Goal: Contribute content: Contribute content

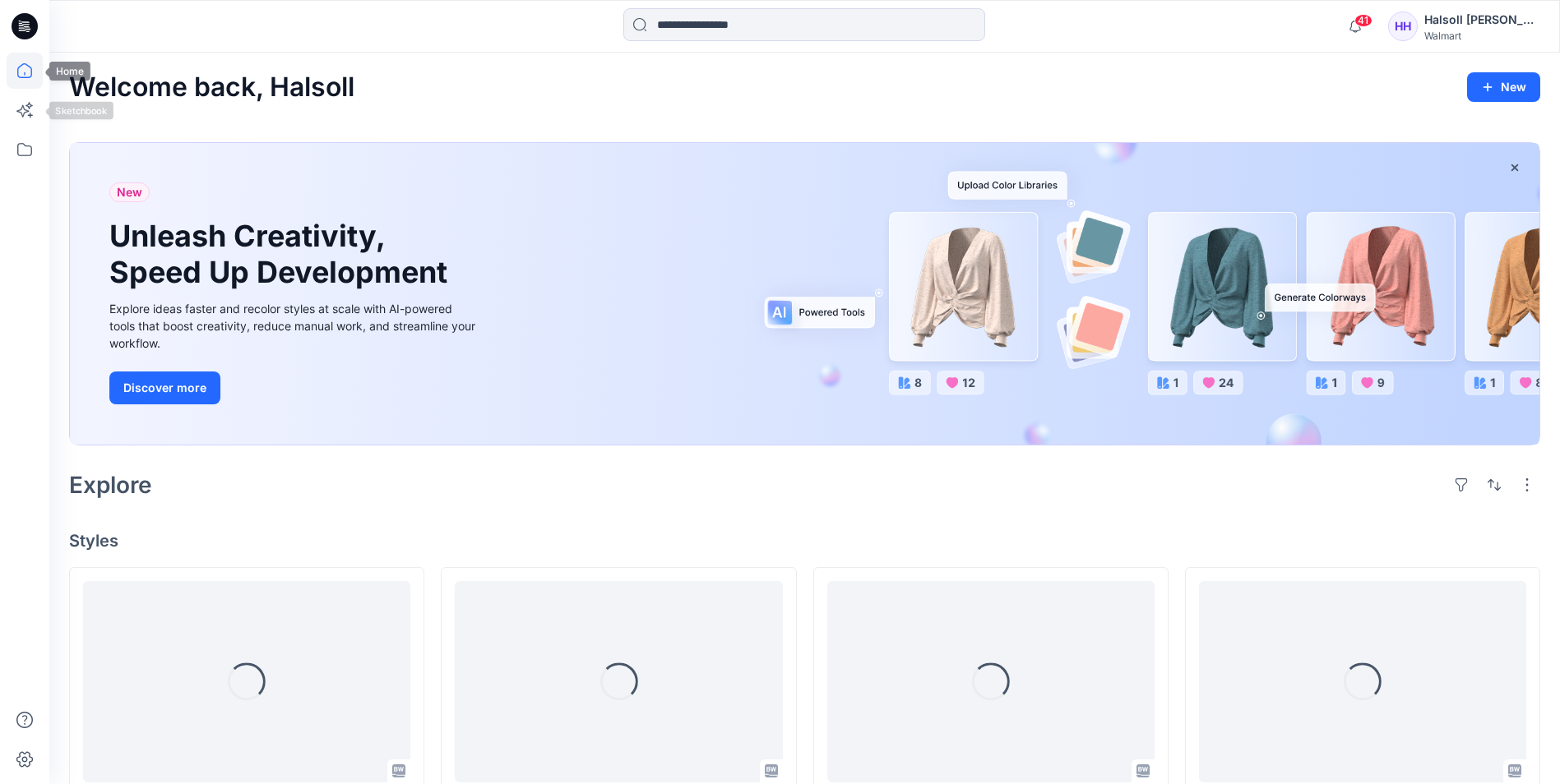
click at [38, 78] on icon at bounding box center [24, 71] width 36 height 36
click at [29, 156] on icon at bounding box center [24, 150] width 36 height 36
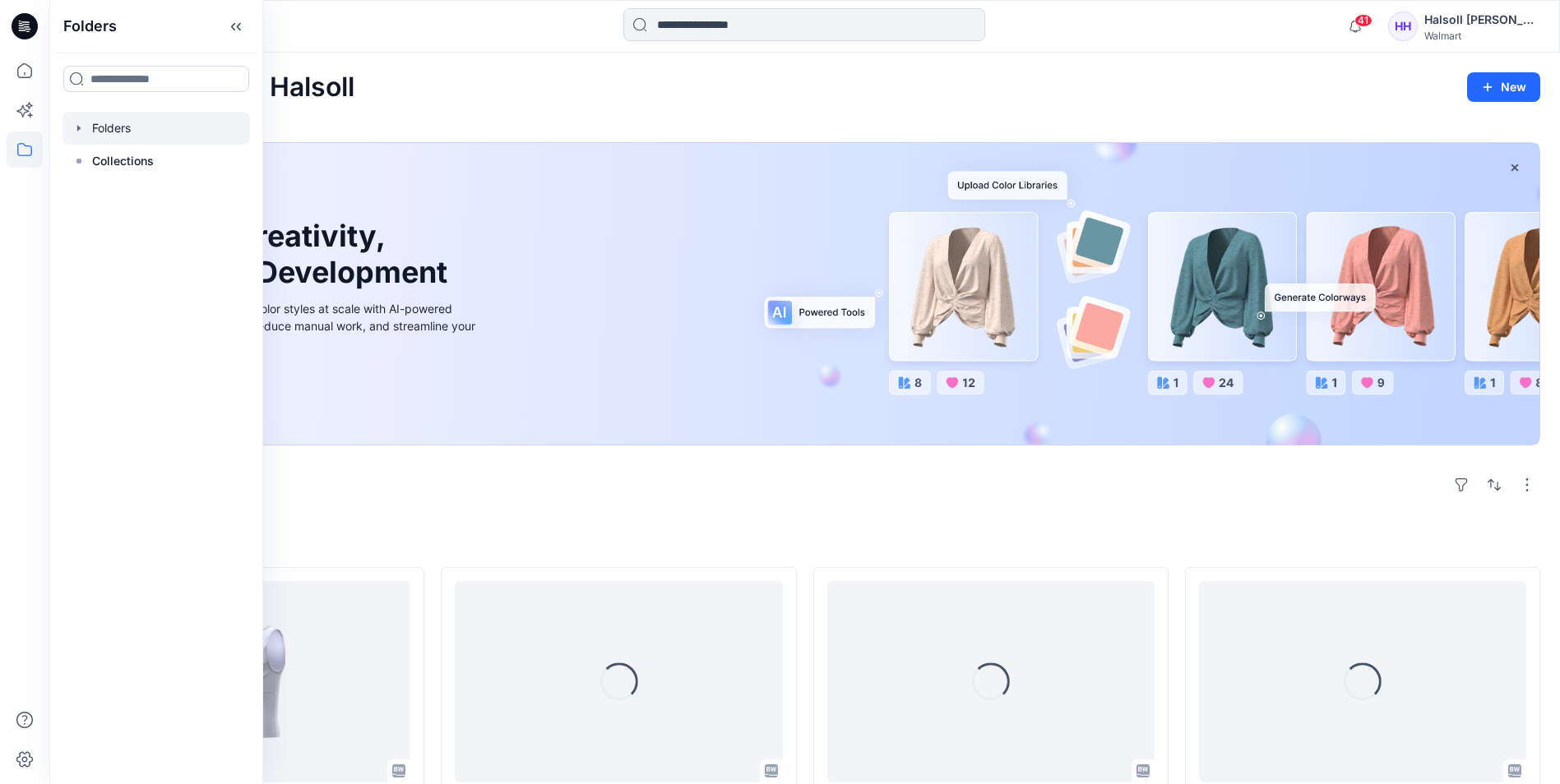
click at [141, 134] on div at bounding box center [155, 128] width 187 height 33
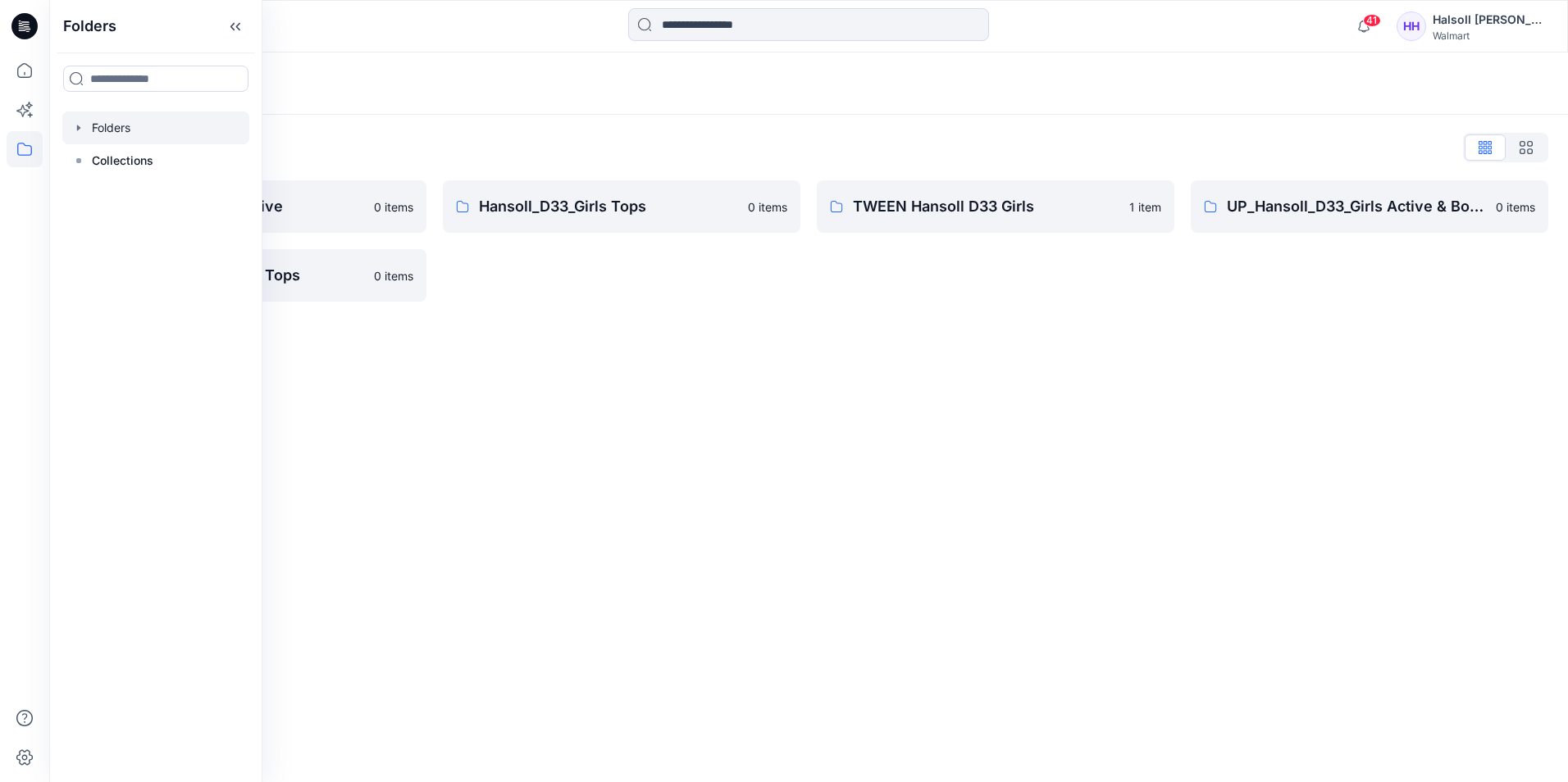
click at [694, 327] on div "Folders Folders List Hansoll_D33_Girls Active 0 items UP_Hansoll_D33_Girls Tops…" at bounding box center [808, 417] width 1519 height 729
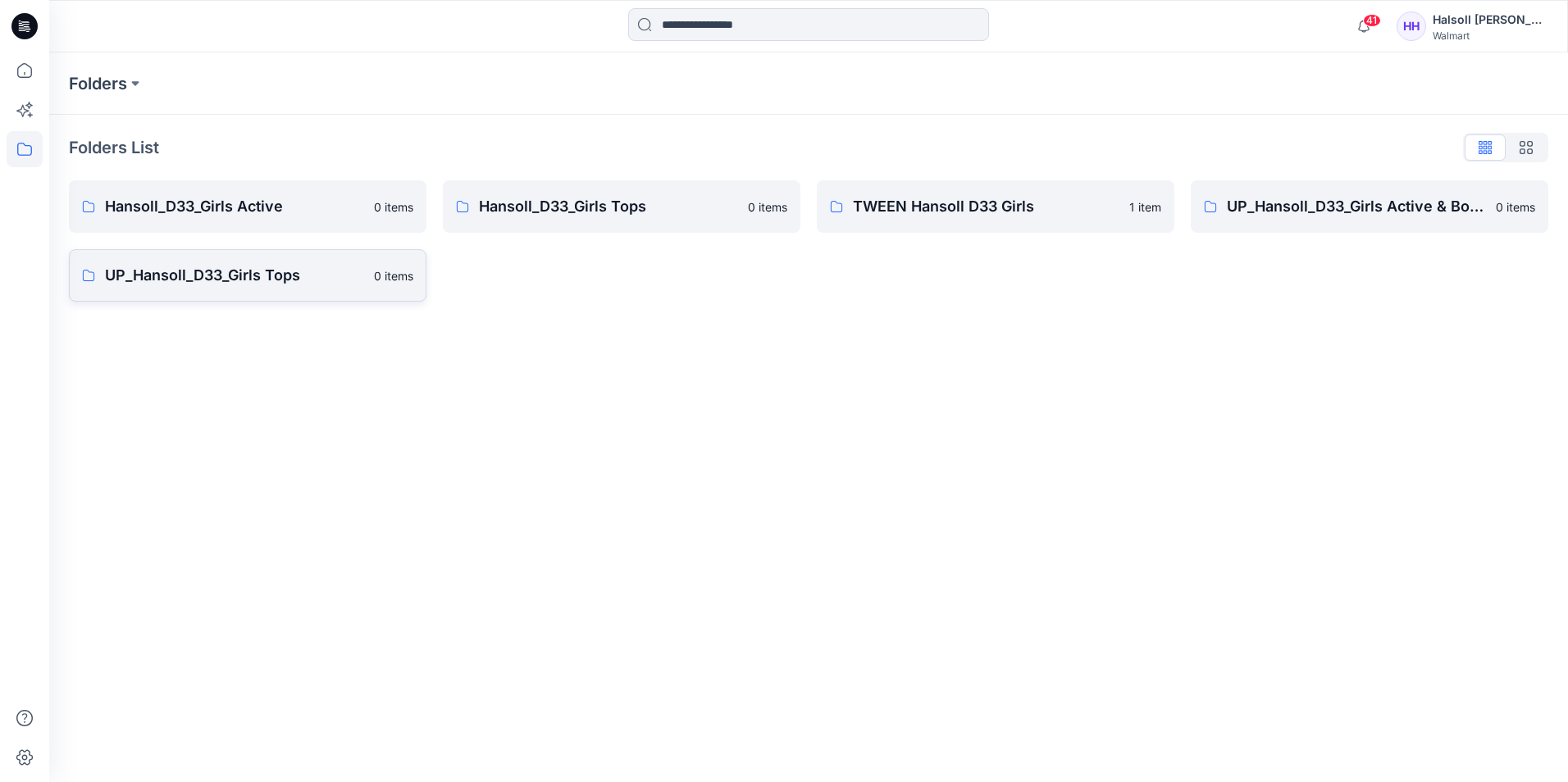
click at [251, 284] on p "UP_Hansoll_D33_Girls Tops" at bounding box center [235, 275] width 259 height 23
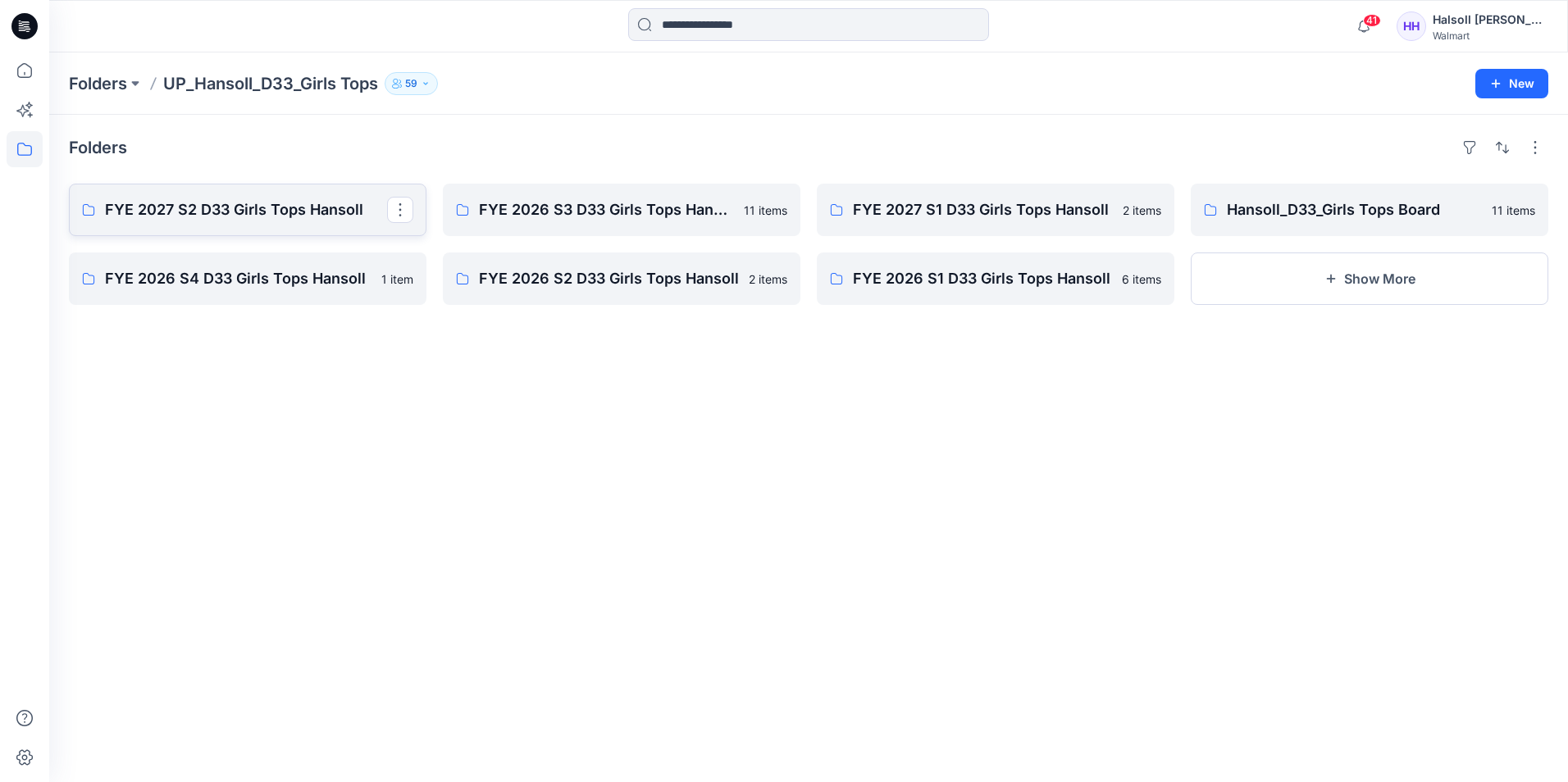
click at [274, 236] on link "FYE 2027 S2 D33 Girls Tops Hansoll" at bounding box center [247, 210] width 358 height 53
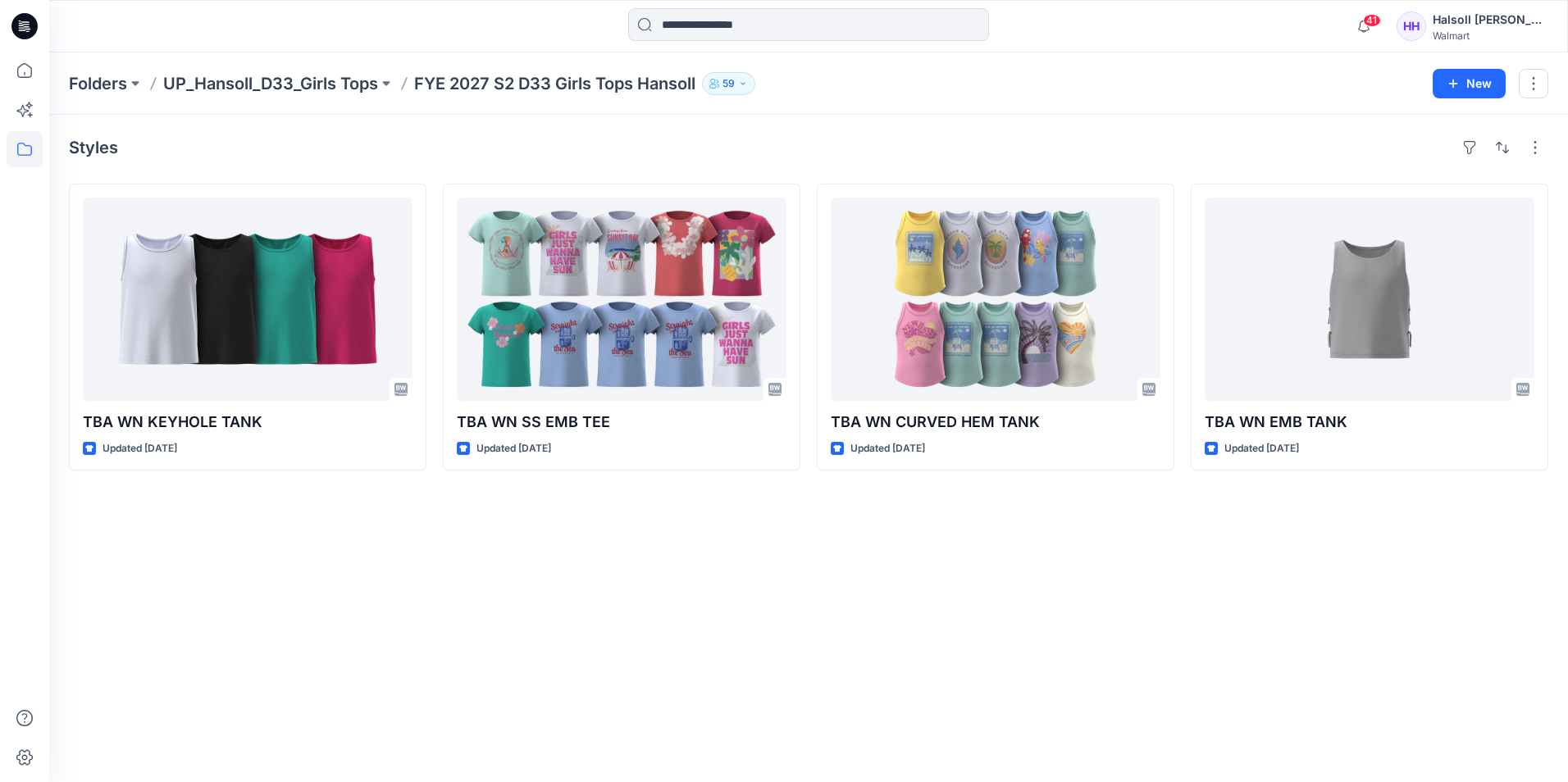
click at [1237, 601] on div "Styles TBA WN KEYHOLE TANK Updated 6 days ago TBA WN SS EMB TEE Updated 12 days…" at bounding box center [808, 448] width 1519 height 667
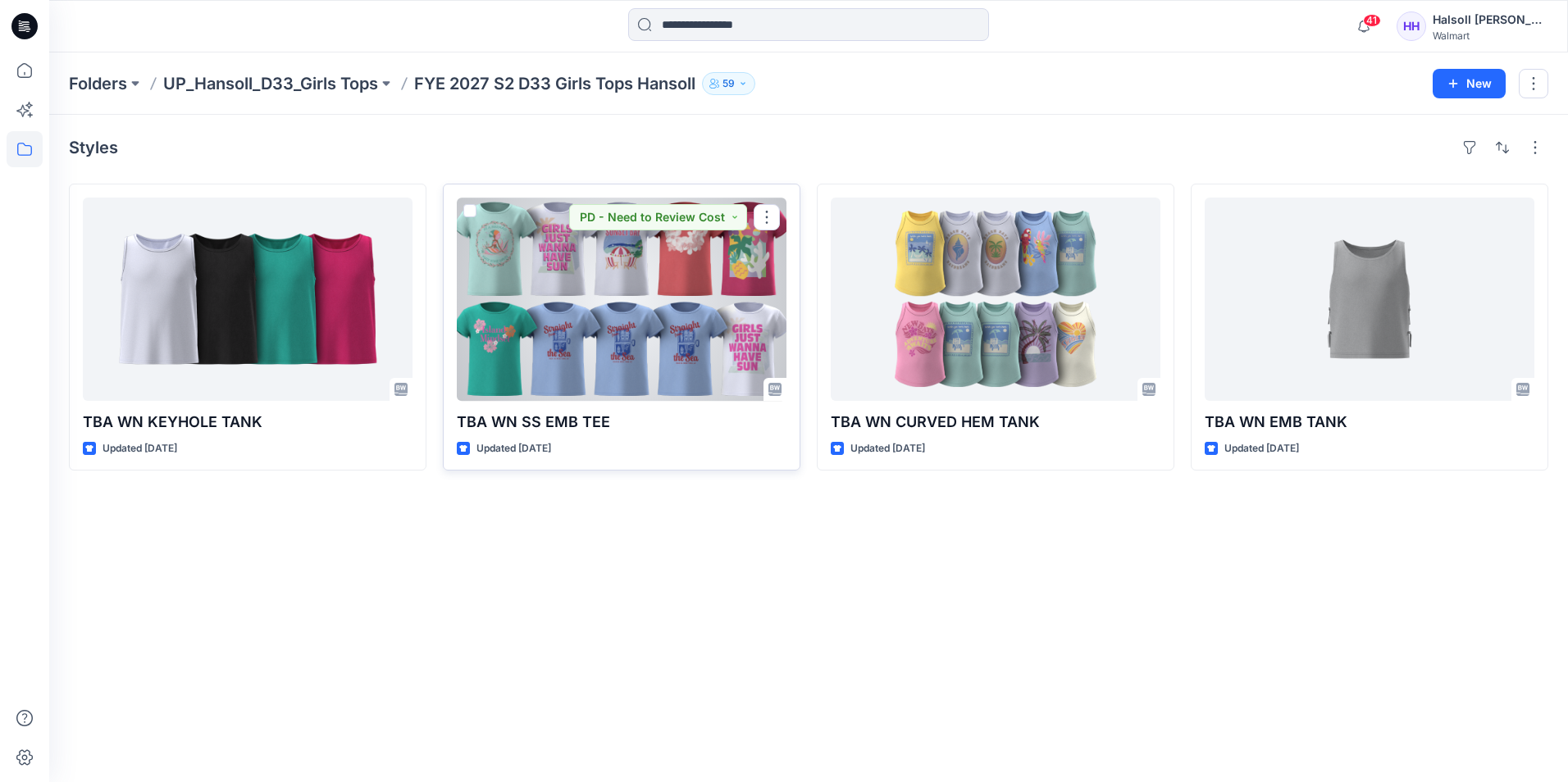
click at [639, 341] on div at bounding box center [622, 299] width 330 height 204
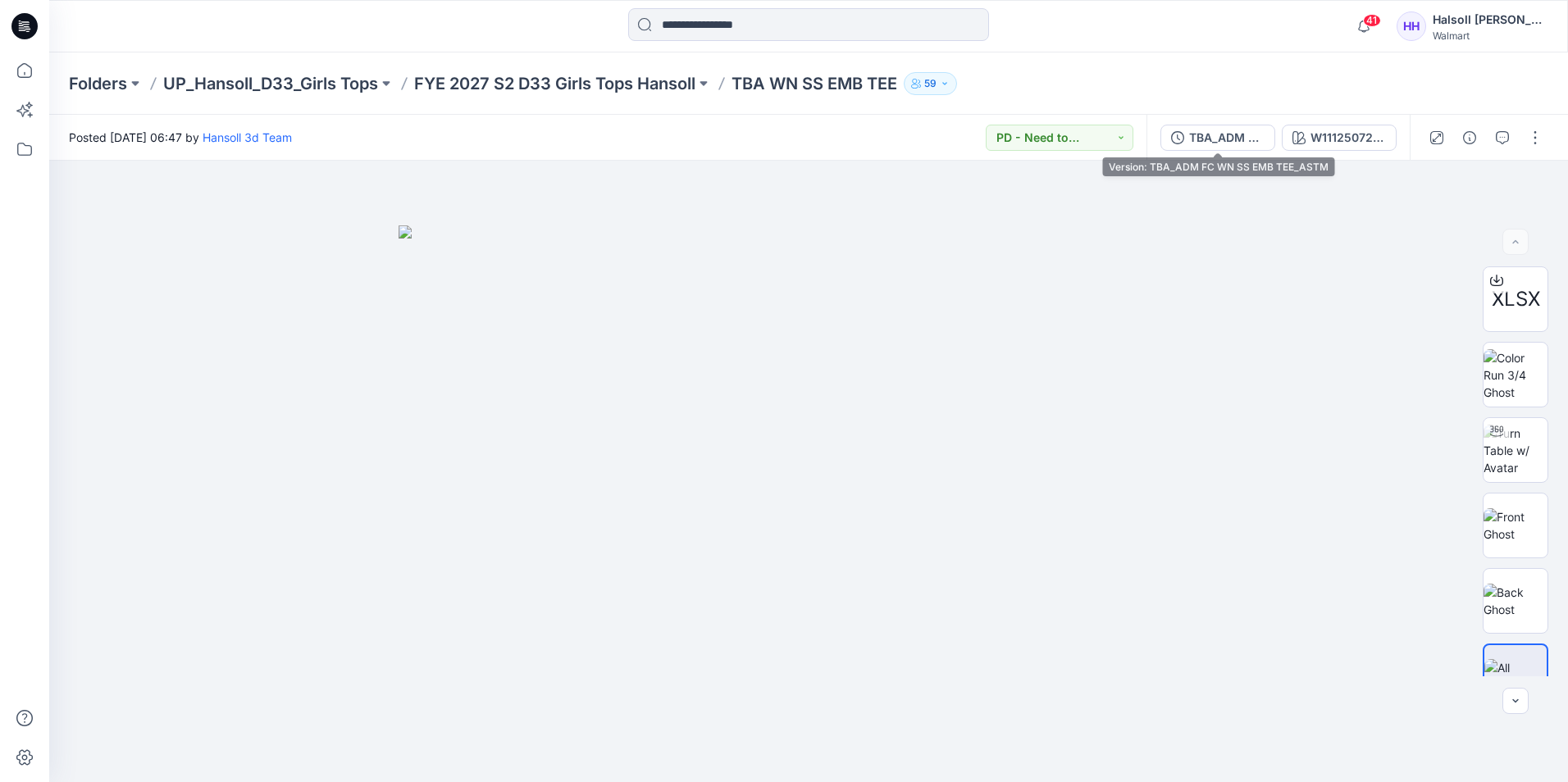
click at [1256, 127] on button "TBA_ADM FC WN SS EMB TEE_ASTM" at bounding box center [1218, 138] width 115 height 26
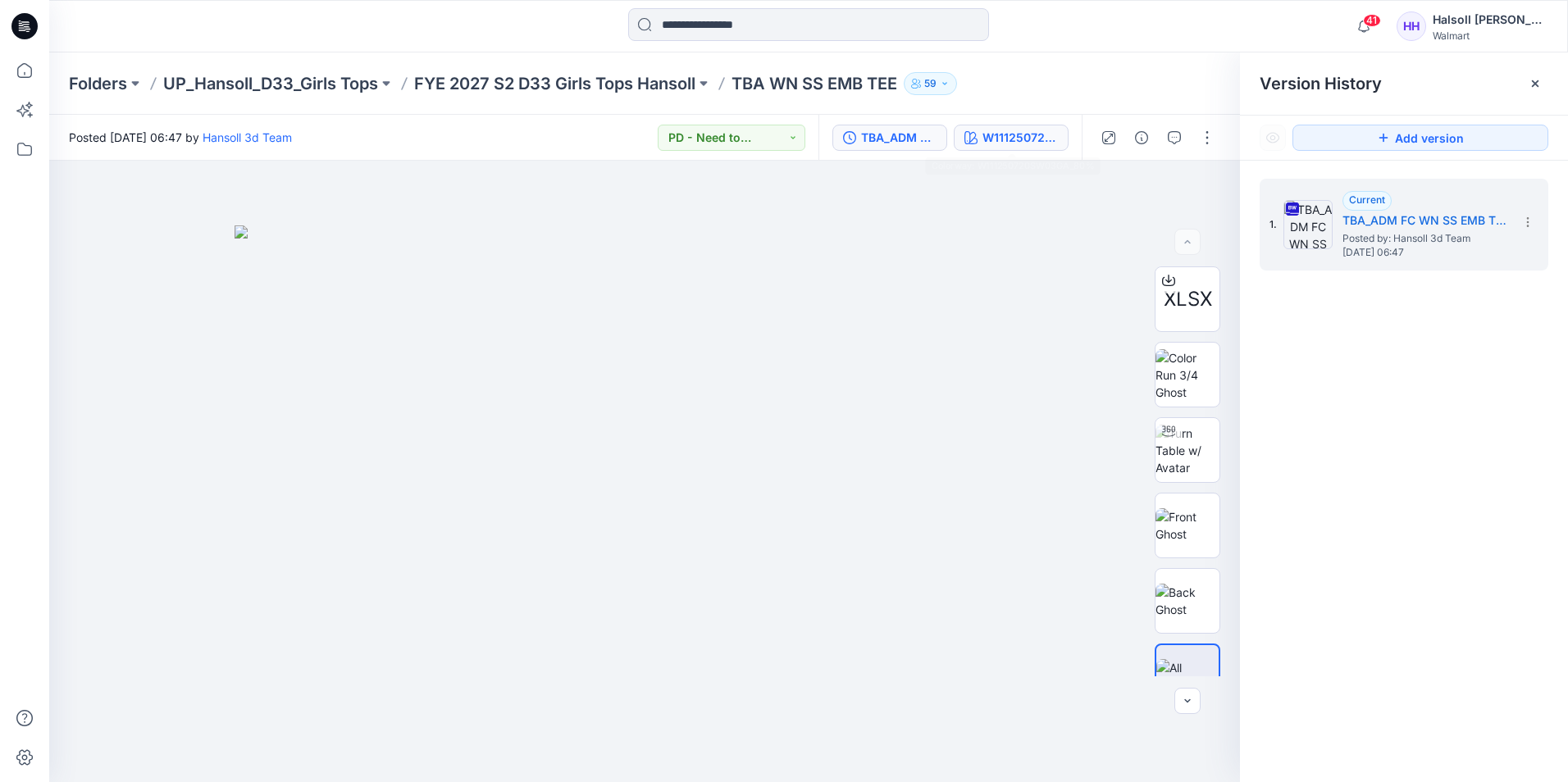
click at [1033, 132] on div "W111250720SW03GA_80%" at bounding box center [1021, 137] width 75 height 18
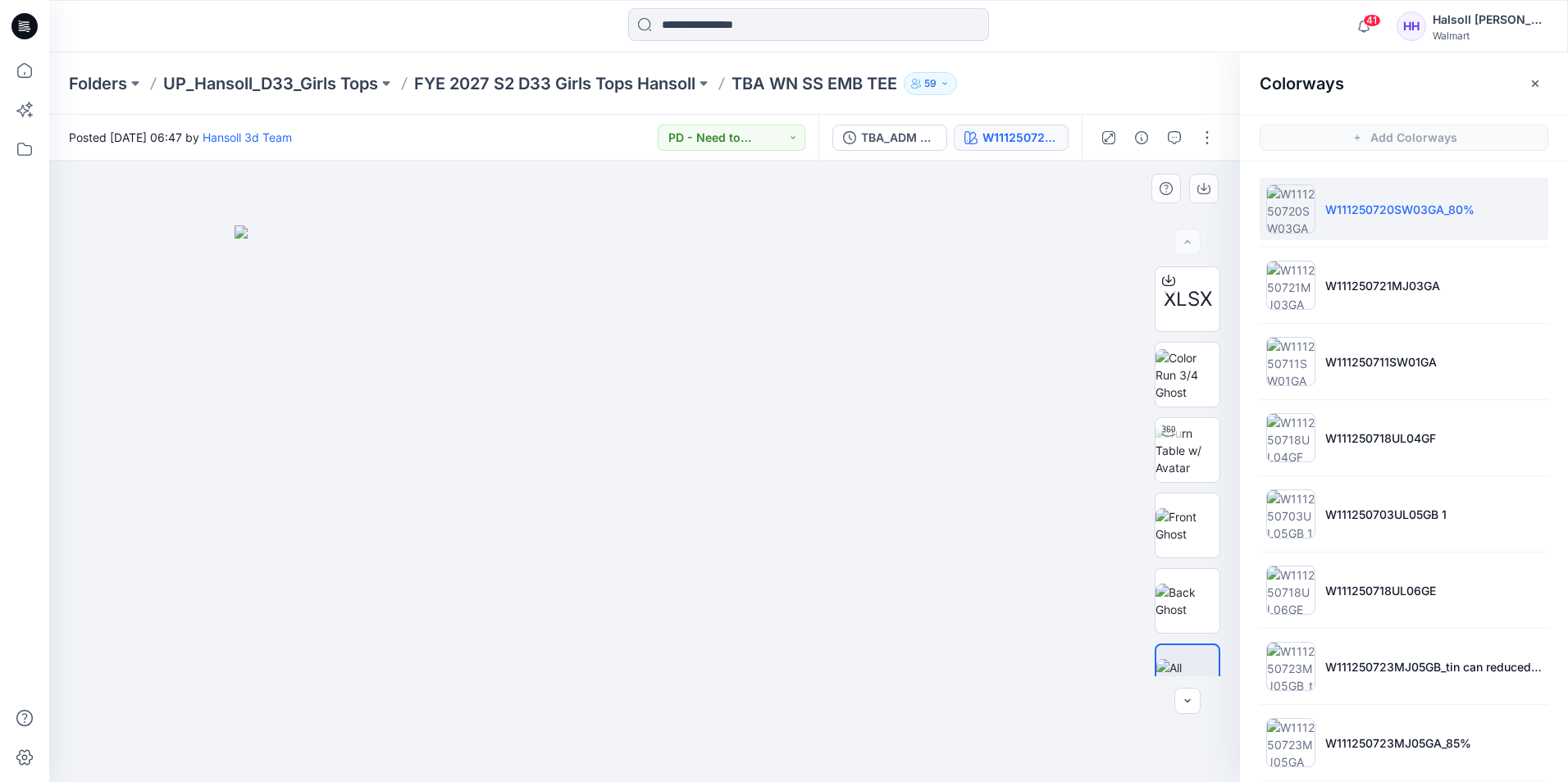
click at [639, 744] on div at bounding box center [644, 471] width 1191 height 621
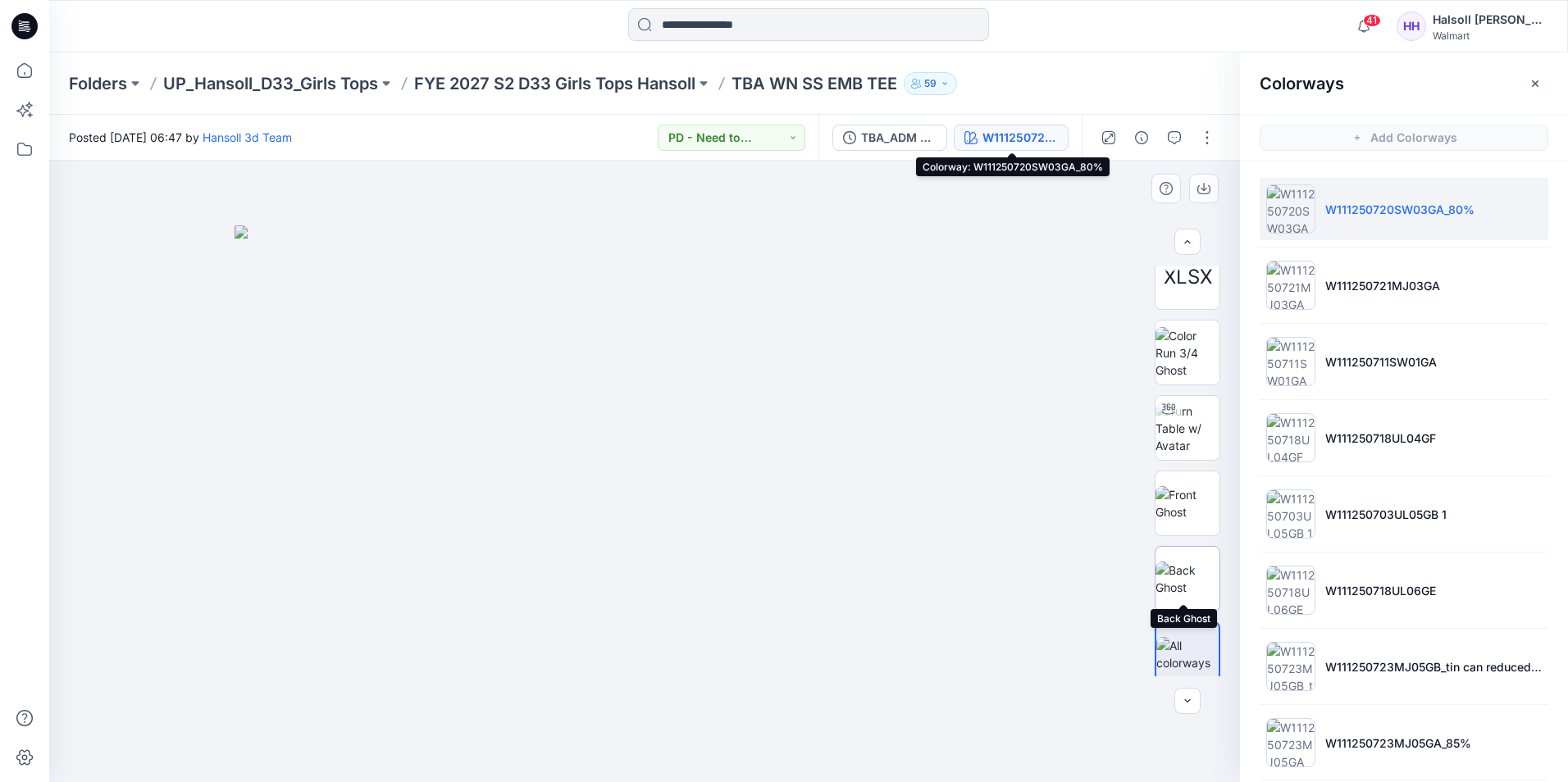
scroll to position [33, 0]
click at [1007, 382] on img at bounding box center [645, 503] width 821 height 557
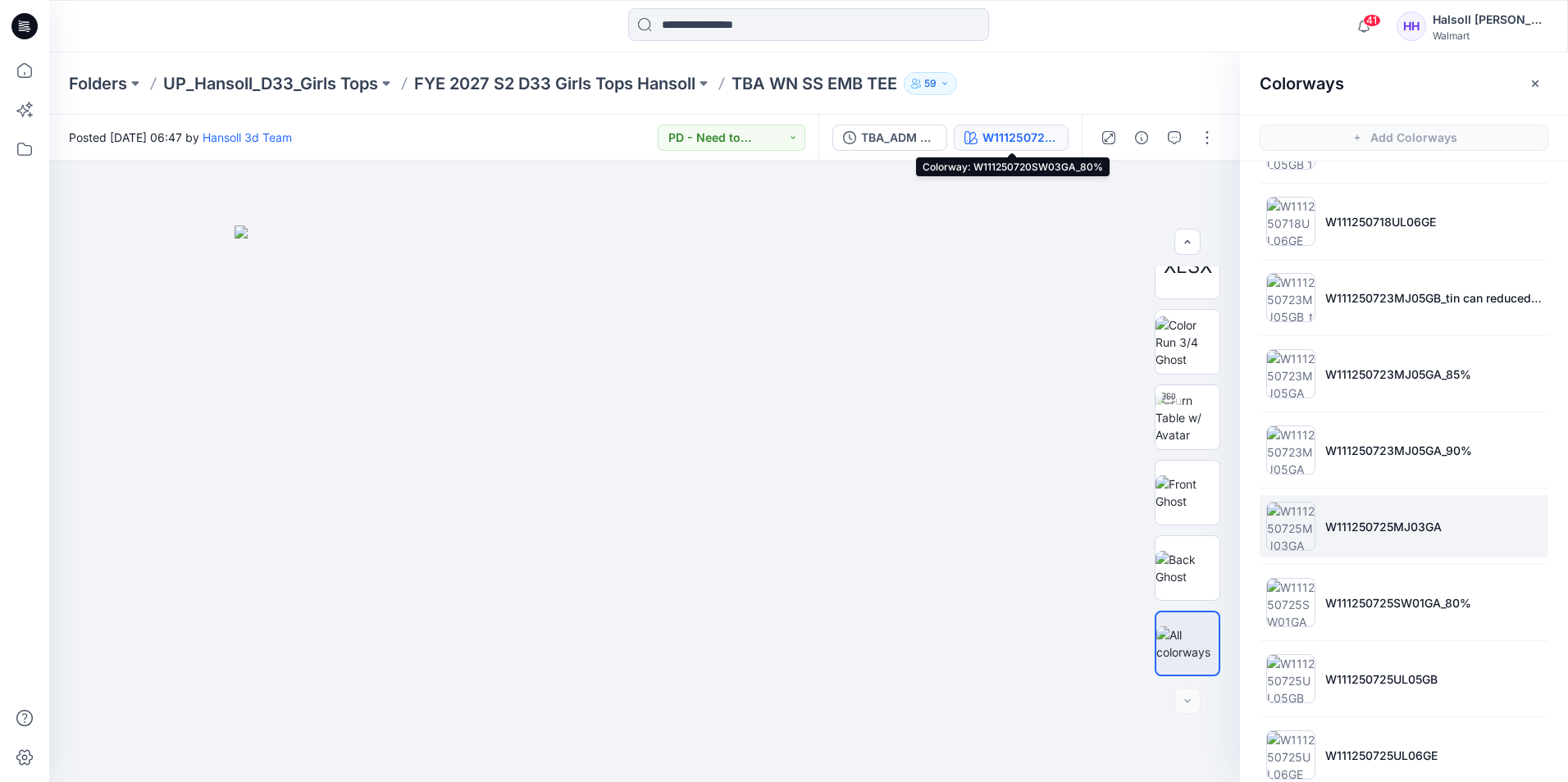
scroll to position [309, 0]
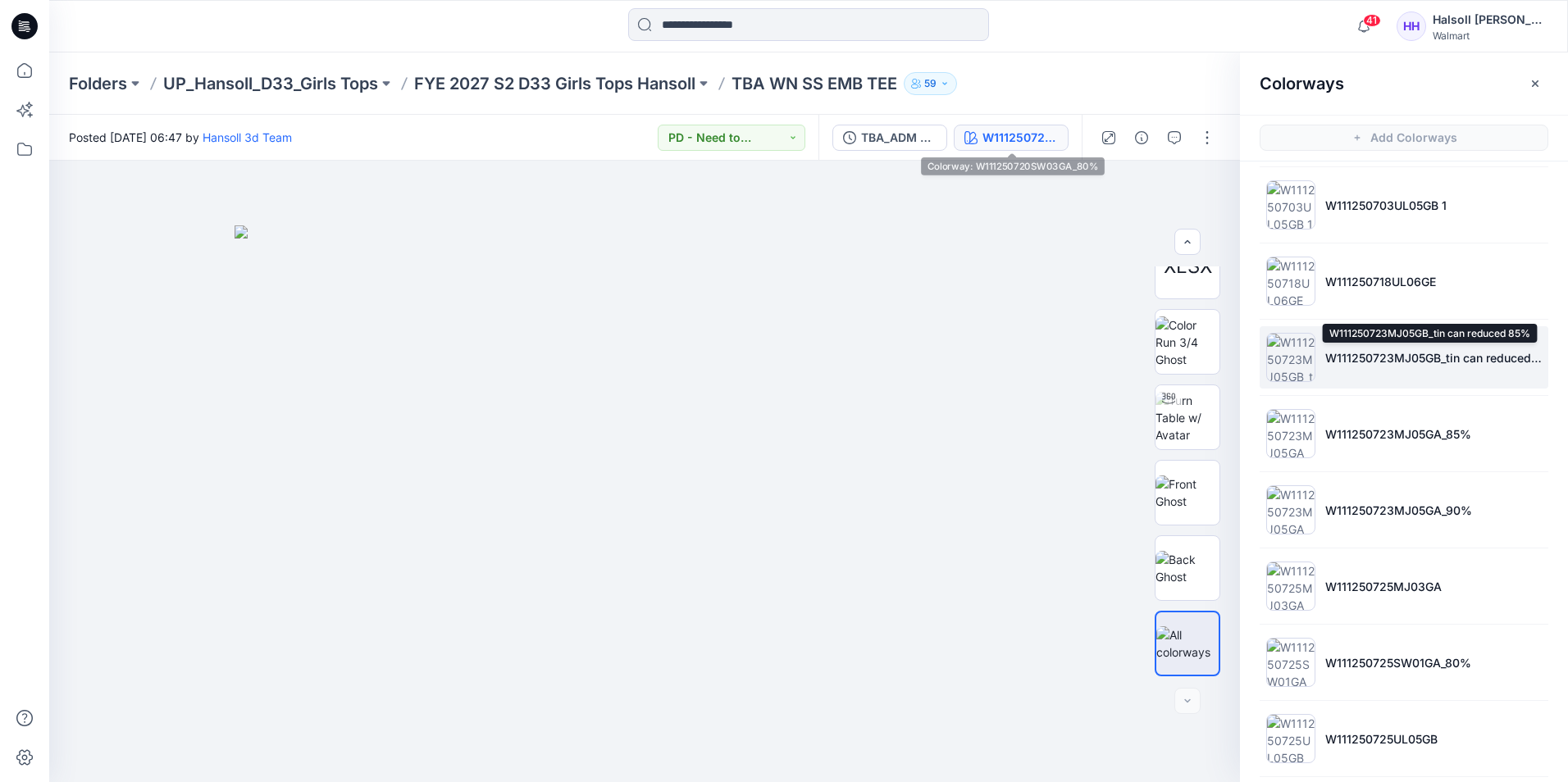
click at [1417, 357] on p "W111250723MJ05GB_tin can reduced 85%" at bounding box center [1434, 358] width 217 height 17
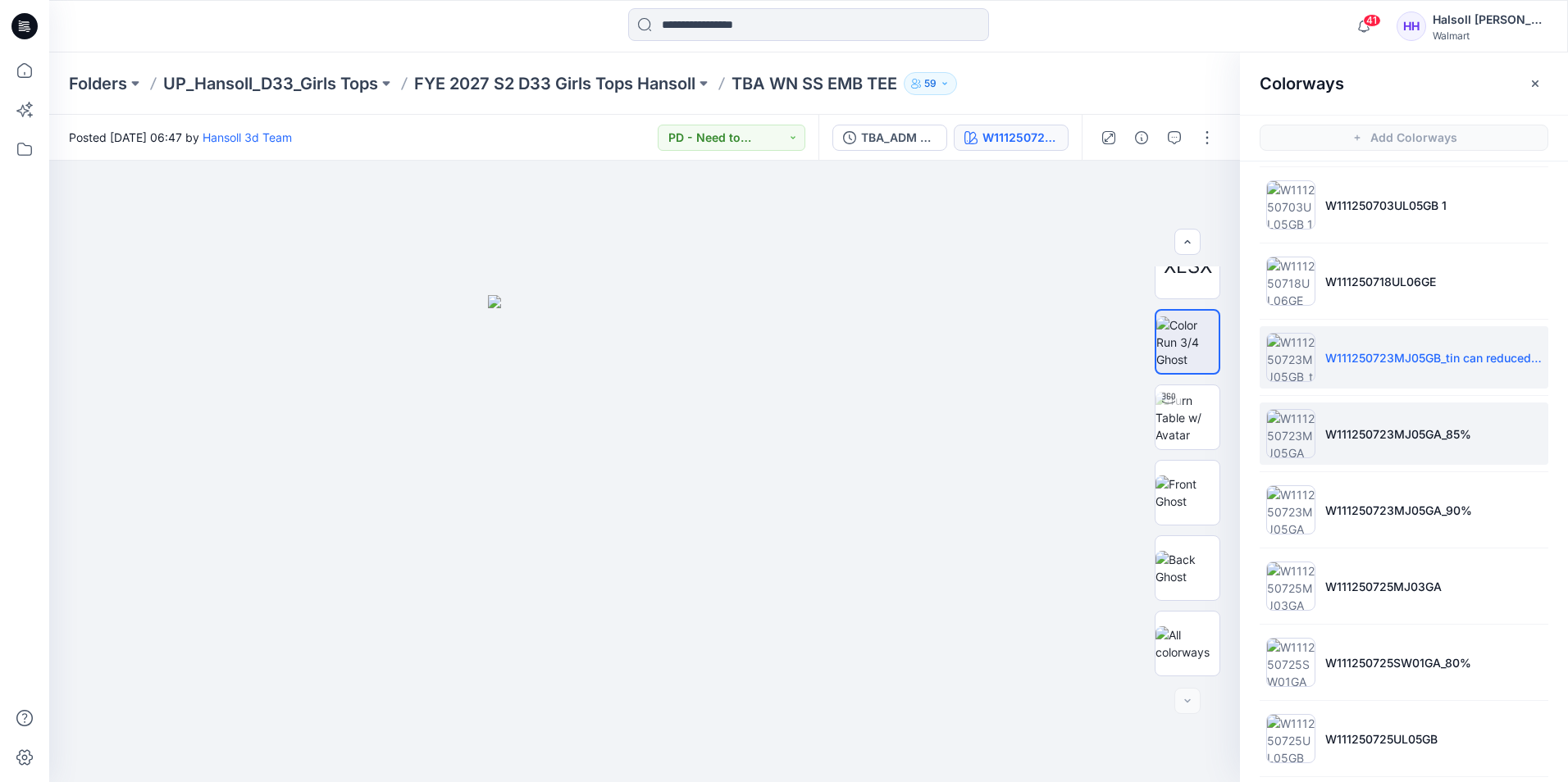
click at [1407, 414] on li "W111250723MJ05GA_85%" at bounding box center [1405, 434] width 289 height 62
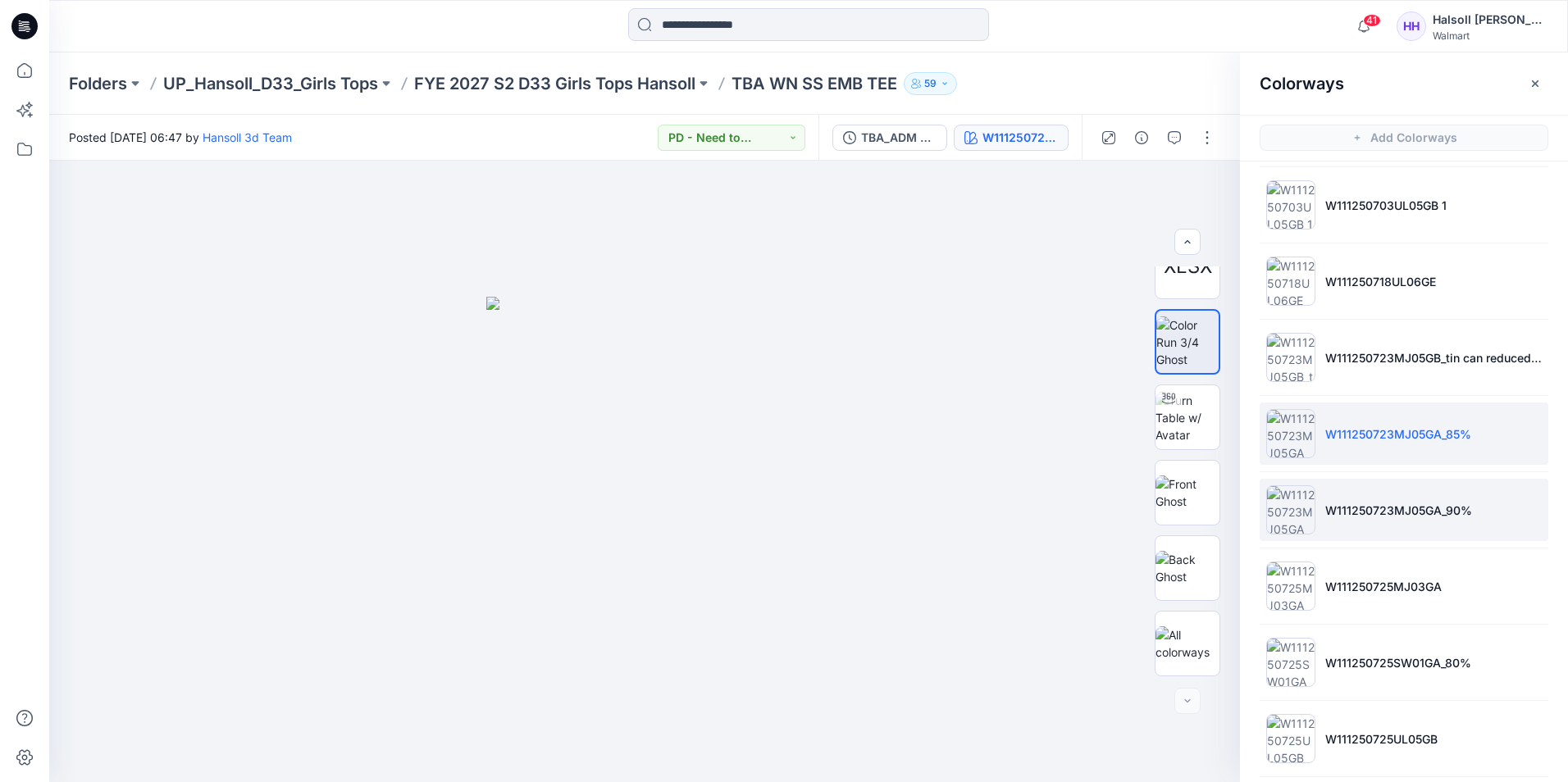
click at [1373, 508] on p "W111250723MJ05GA_90%" at bounding box center [1399, 511] width 146 height 17
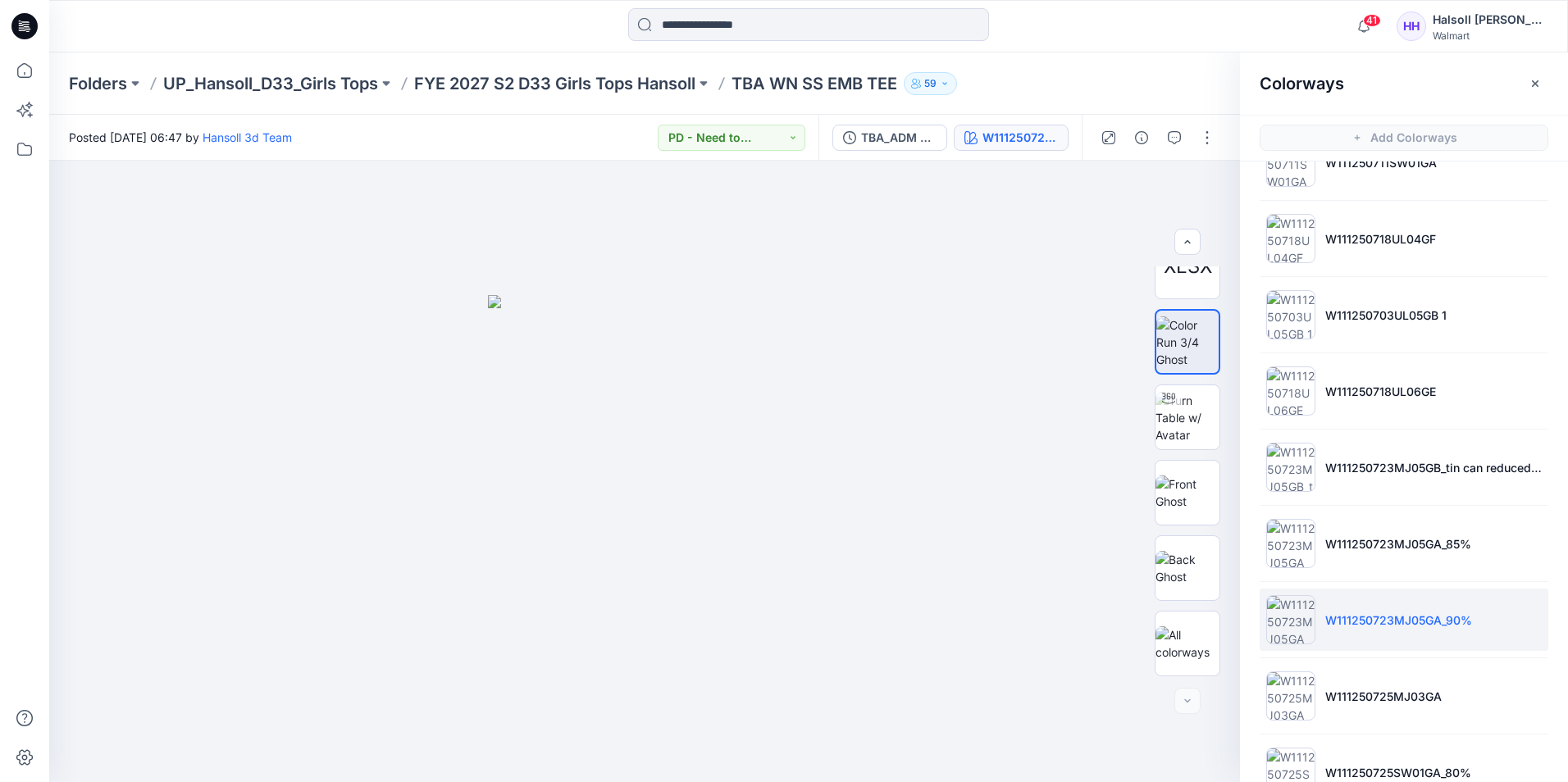
scroll to position [0, 0]
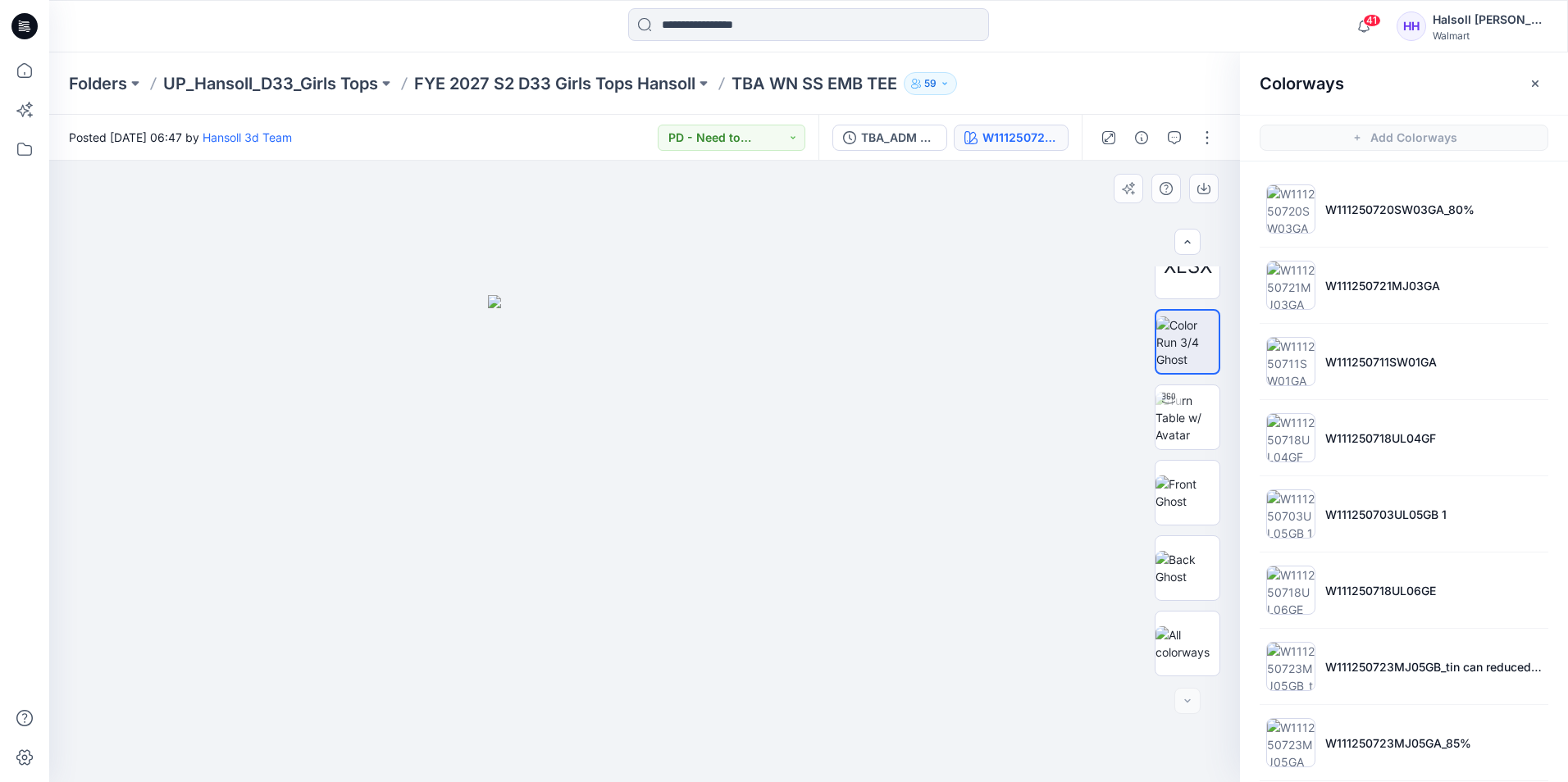
click at [796, 248] on div at bounding box center [644, 471] width 1191 height 621
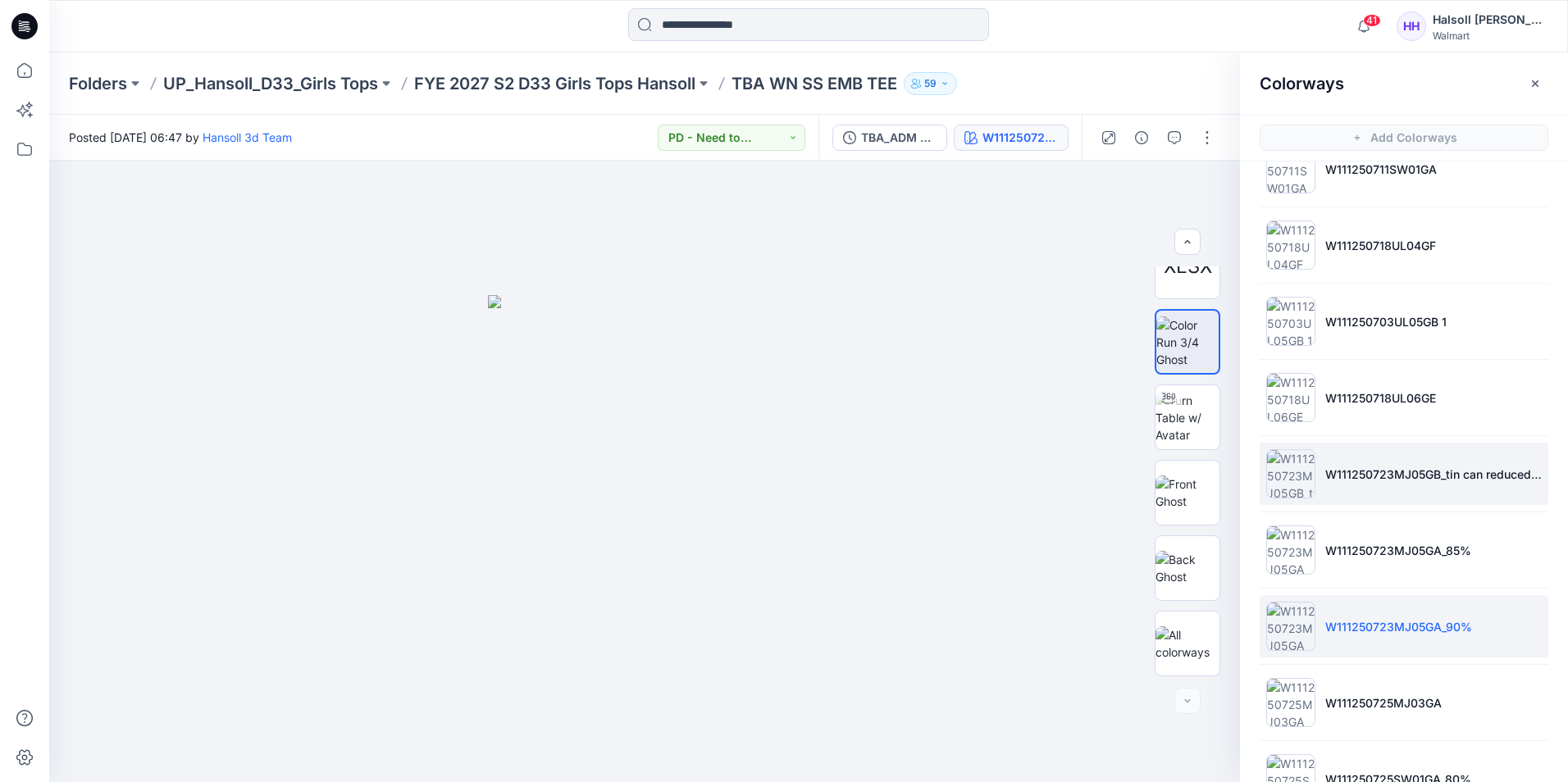
scroll to position [164, 0]
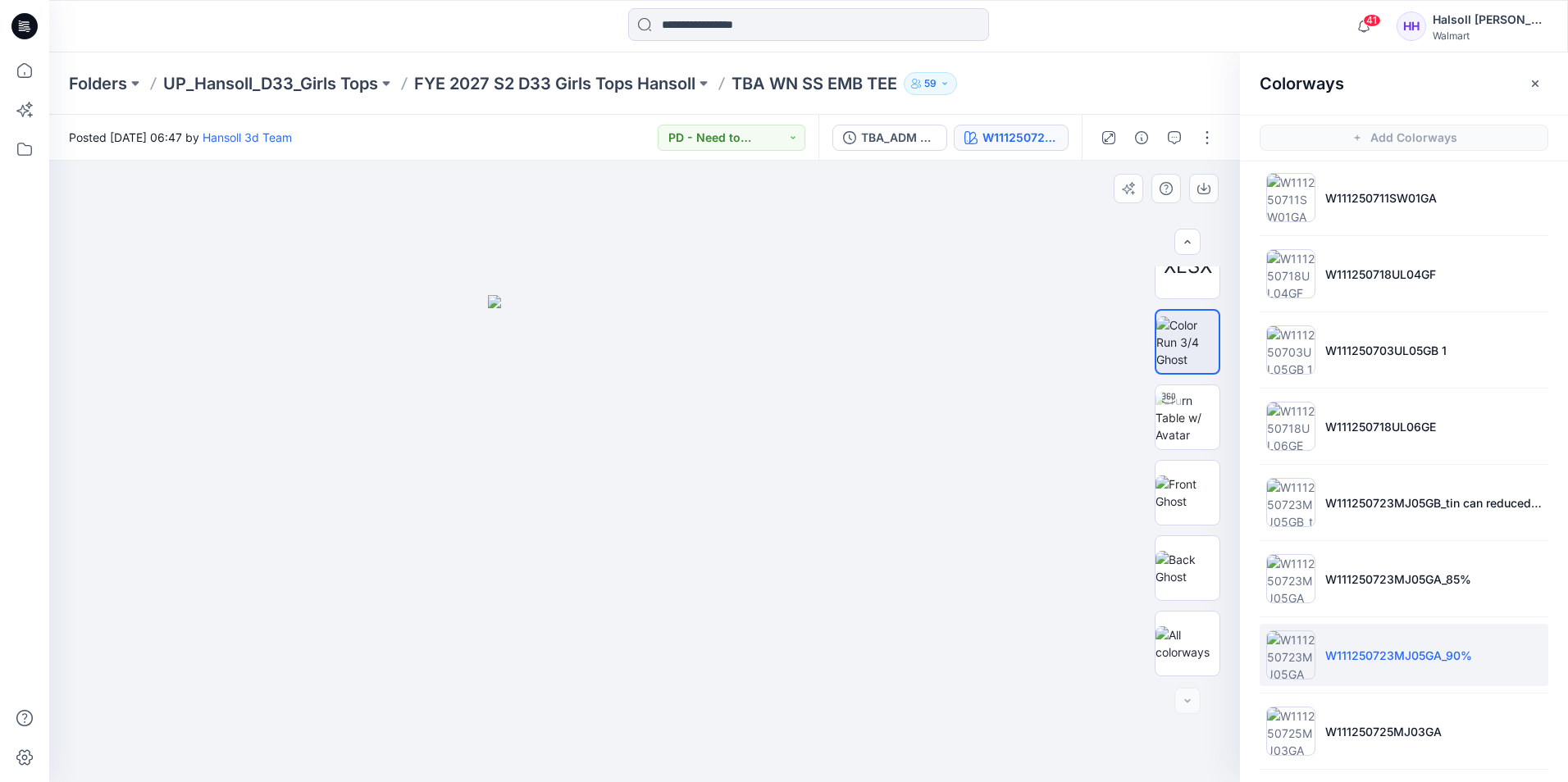
drag, startPoint x: 723, startPoint y: 576, endPoint x: 915, endPoint y: 568, distance: 192.2
click at [723, 576] on img at bounding box center [645, 538] width 314 height 487
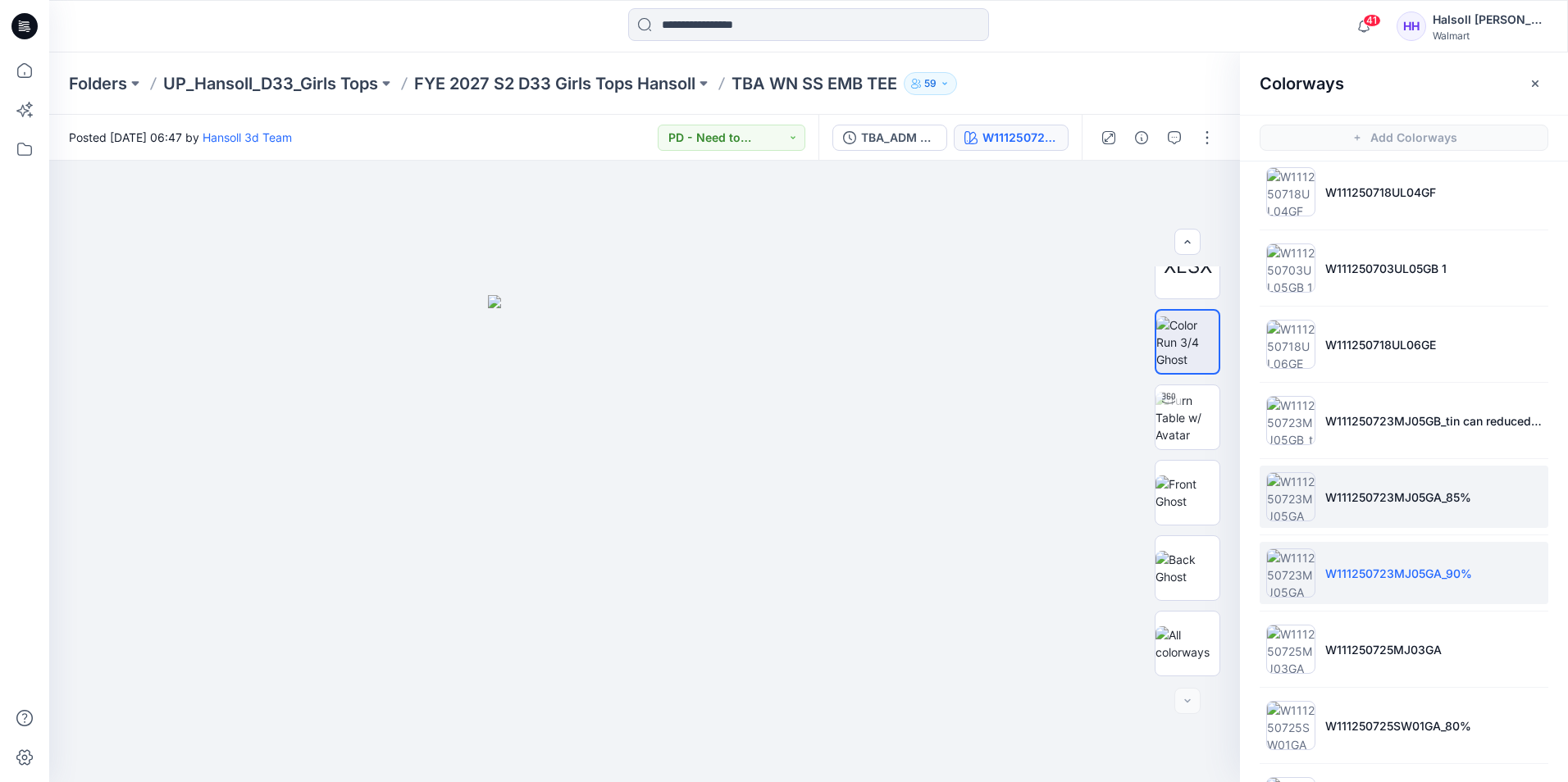
click at [1425, 494] on p "W111250723MJ05GA_85%" at bounding box center [1398, 498] width 146 height 17
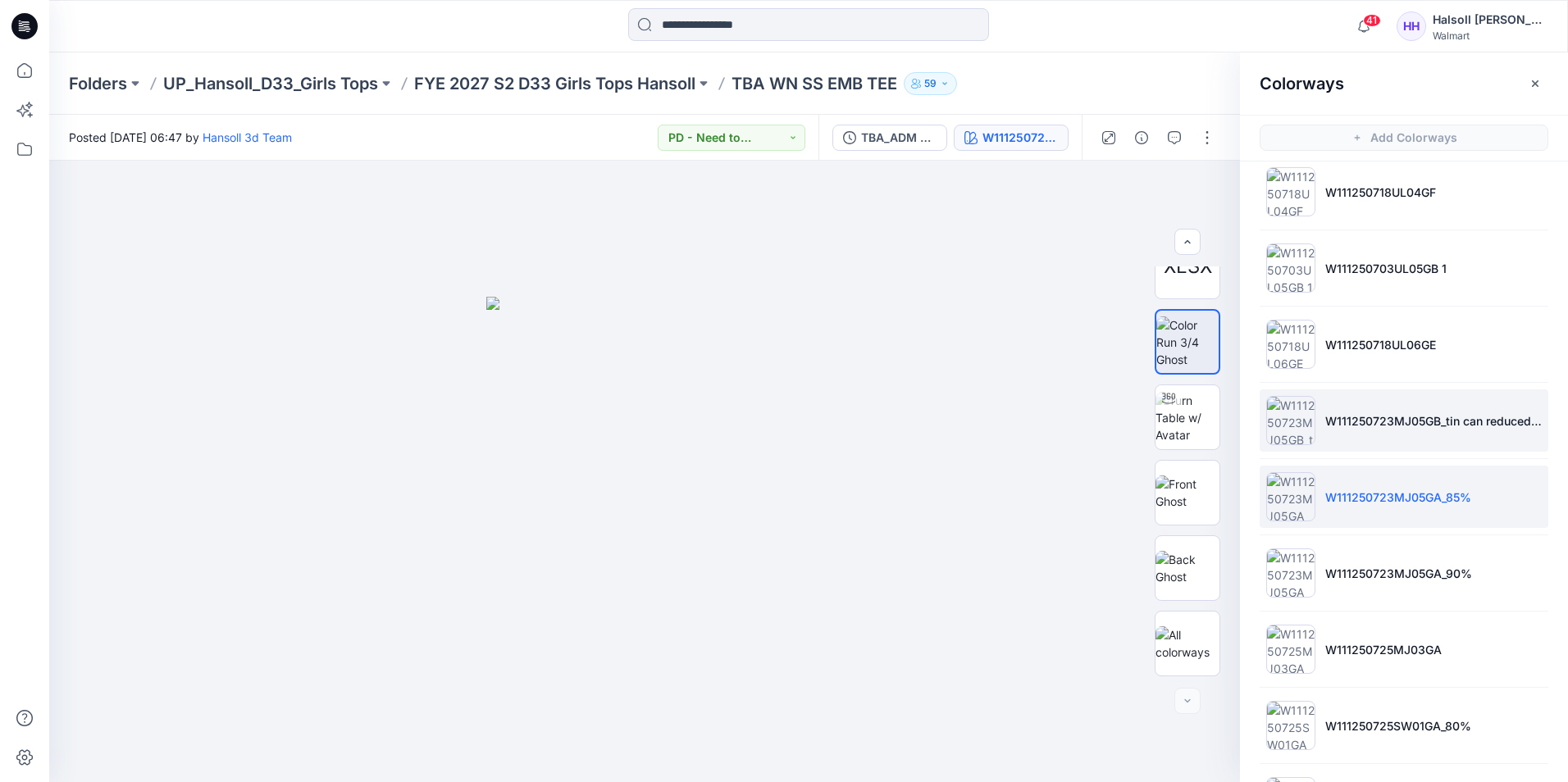
click at [1428, 433] on li "W111250723MJ05GB_tin can reduced 85%" at bounding box center [1405, 421] width 289 height 62
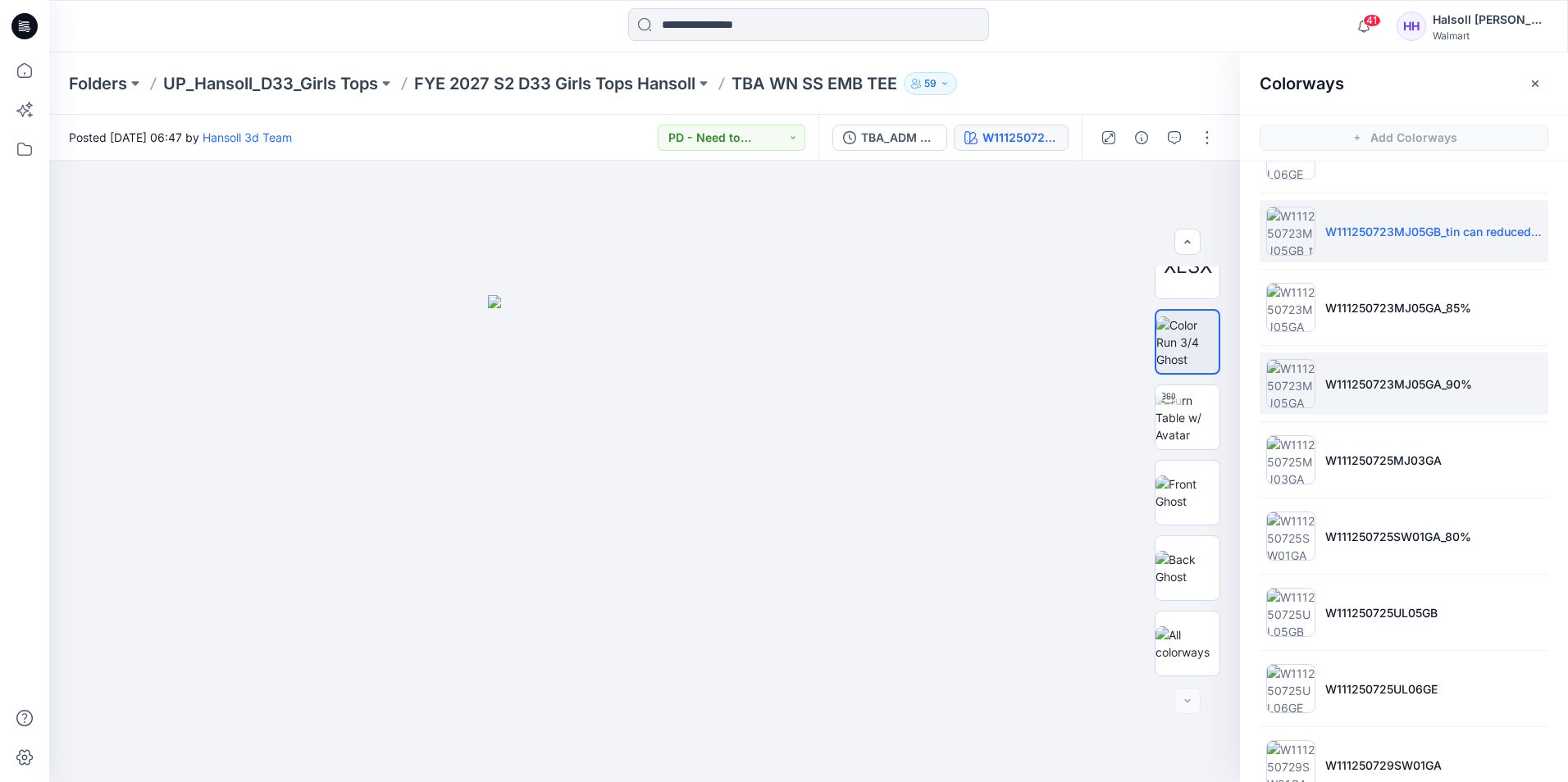
scroll to position [555, 0]
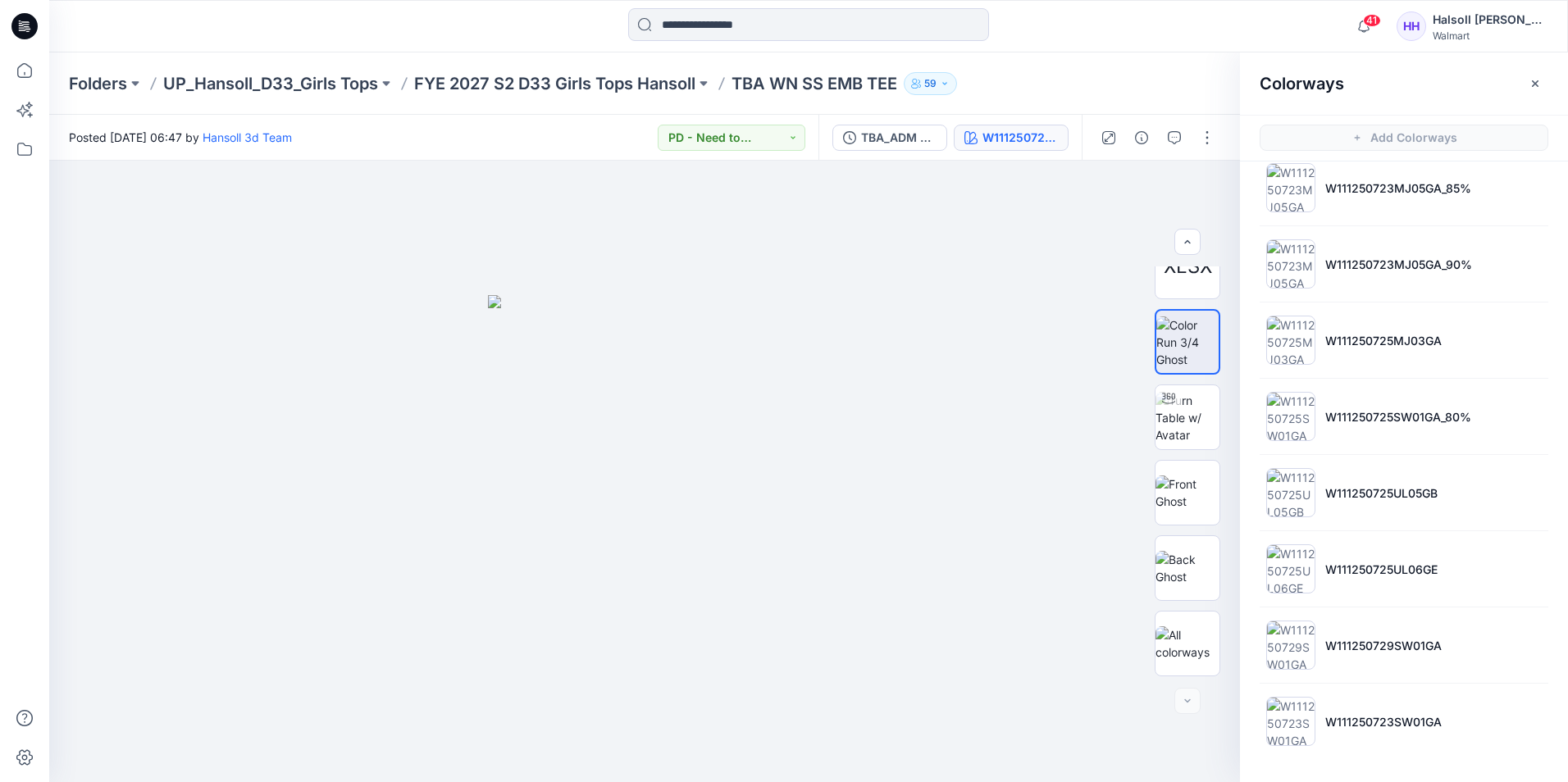
click at [1208, 49] on div "41 Notifications Hansoll 3d Team has updated TBA_AW FASHION TANK with TBA_ADM F…" at bounding box center [808, 26] width 1519 height 53
click at [1205, 140] on button "button" at bounding box center [1207, 138] width 26 height 26
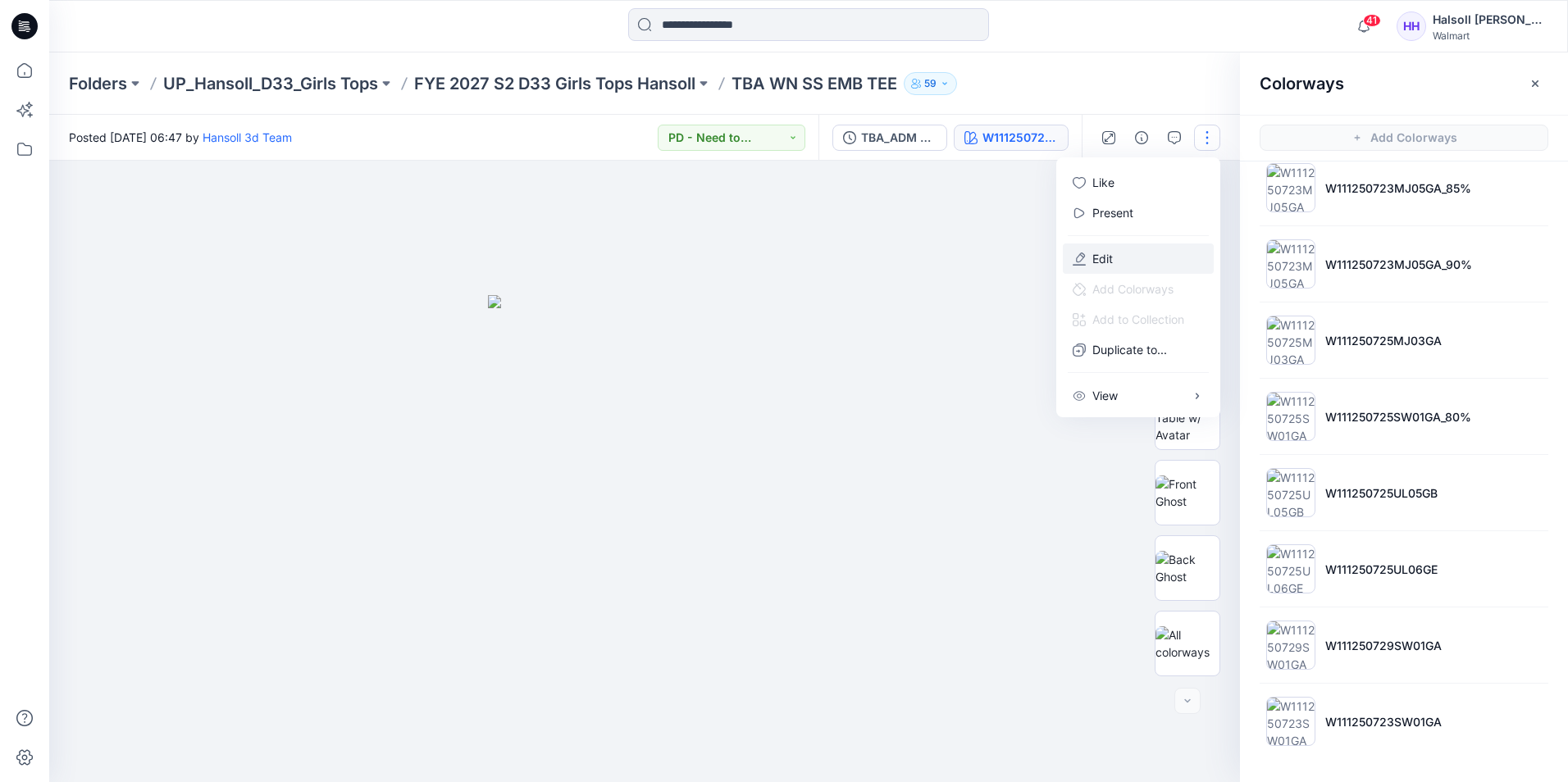
click at [1131, 253] on button "Edit" at bounding box center [1138, 258] width 151 height 30
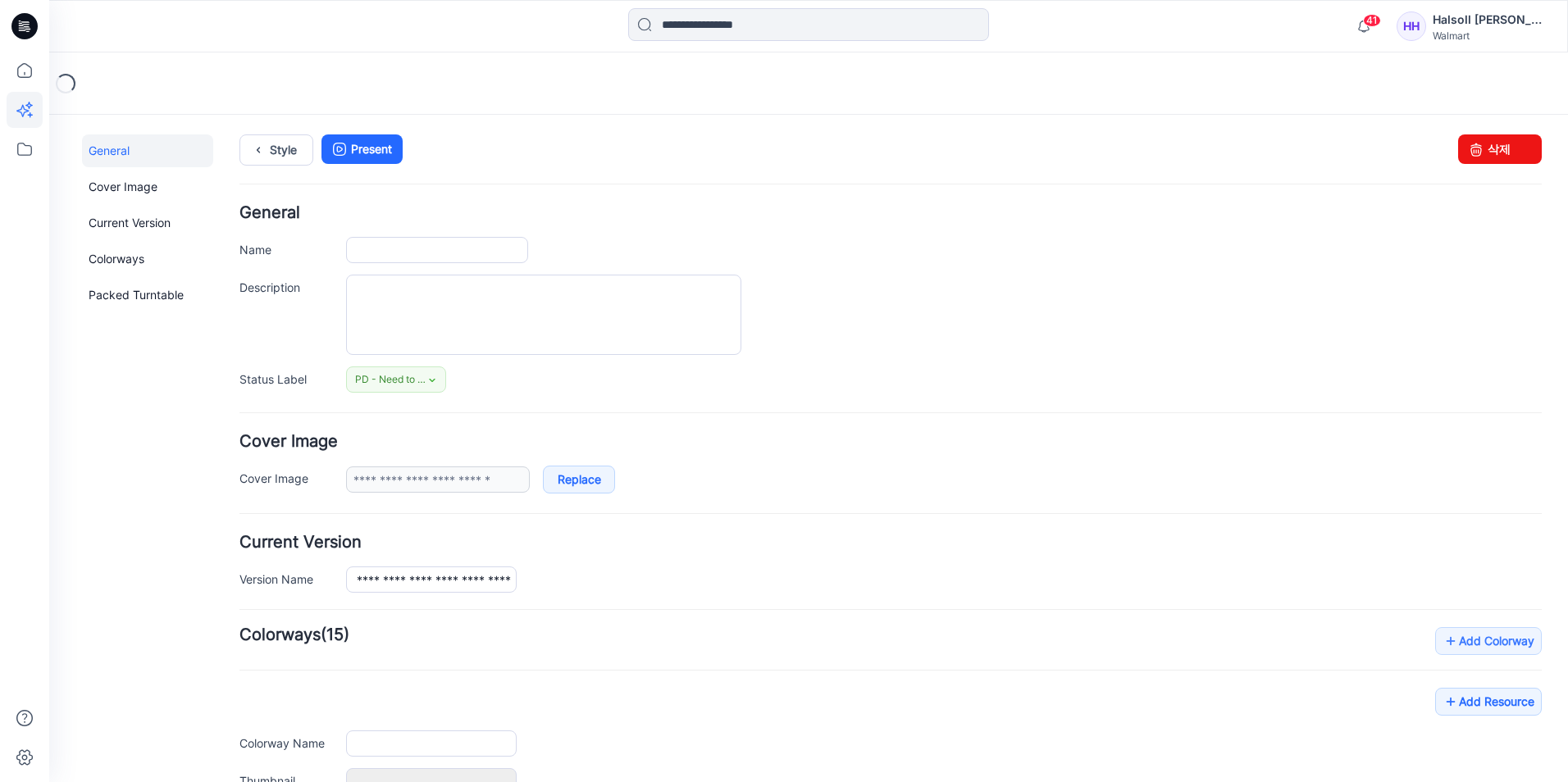
type input "**********"
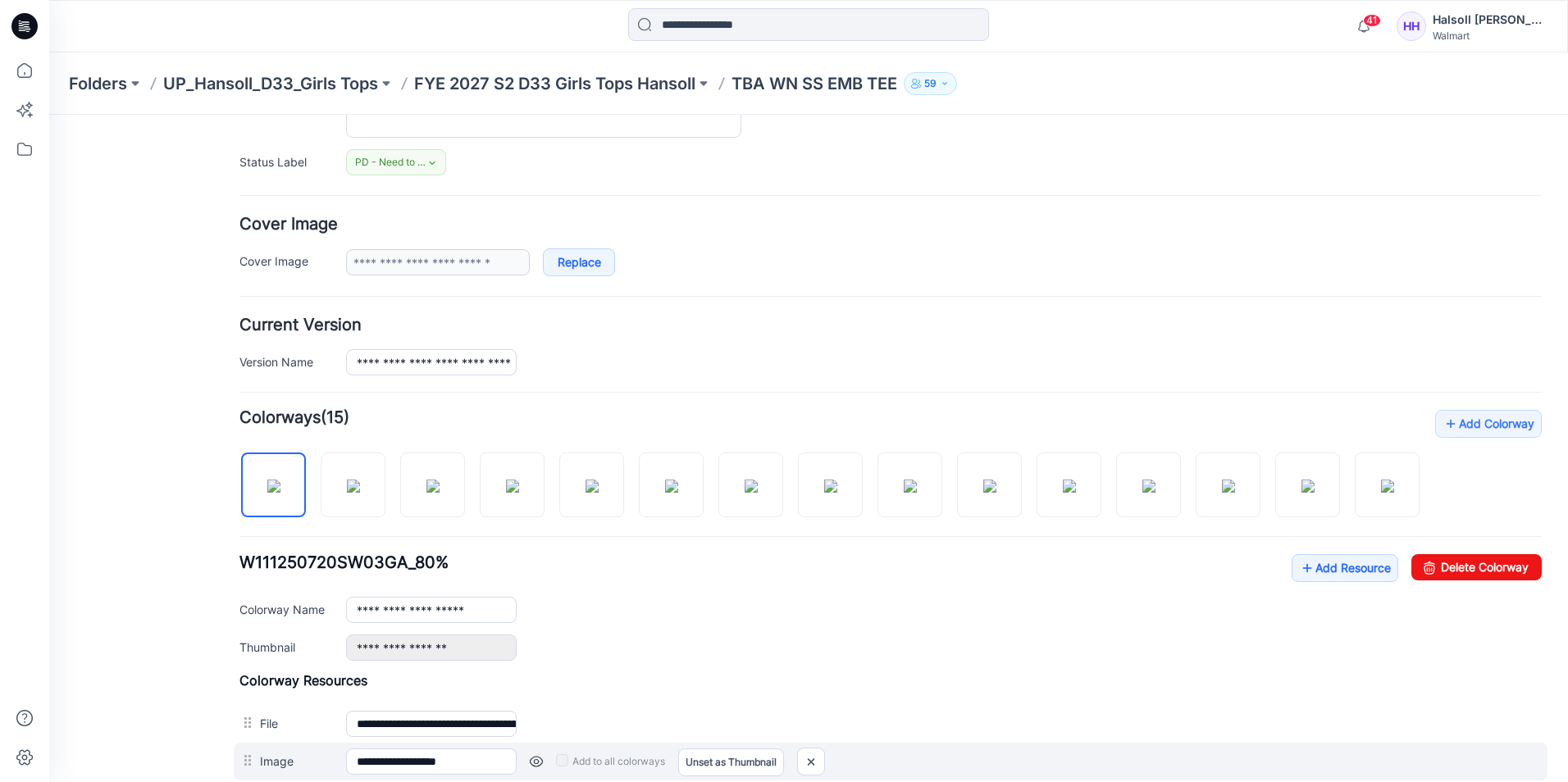
scroll to position [246, 0]
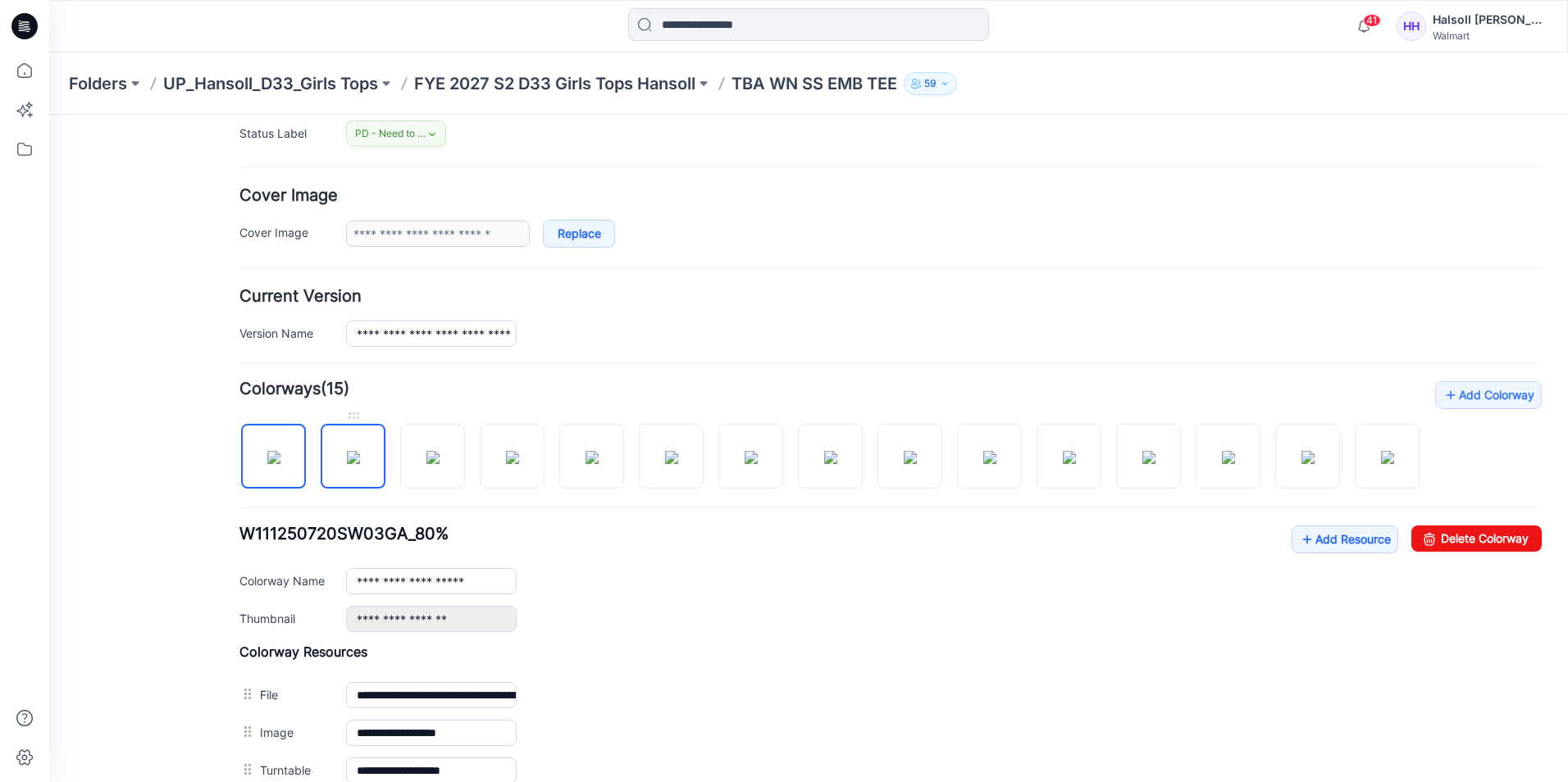
click at [348, 464] on img at bounding box center [354, 457] width 13 height 13
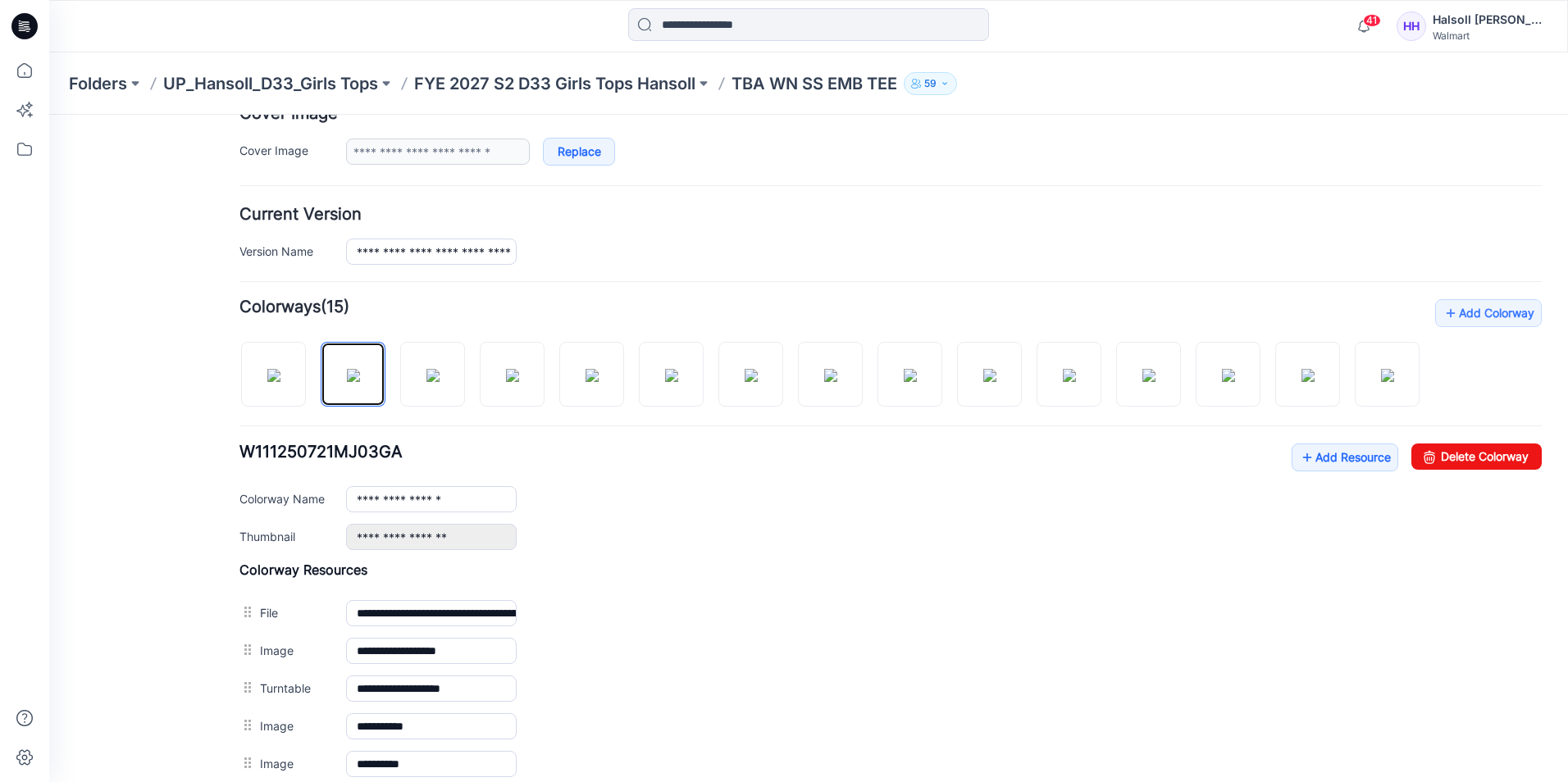
scroll to position [410, 0]
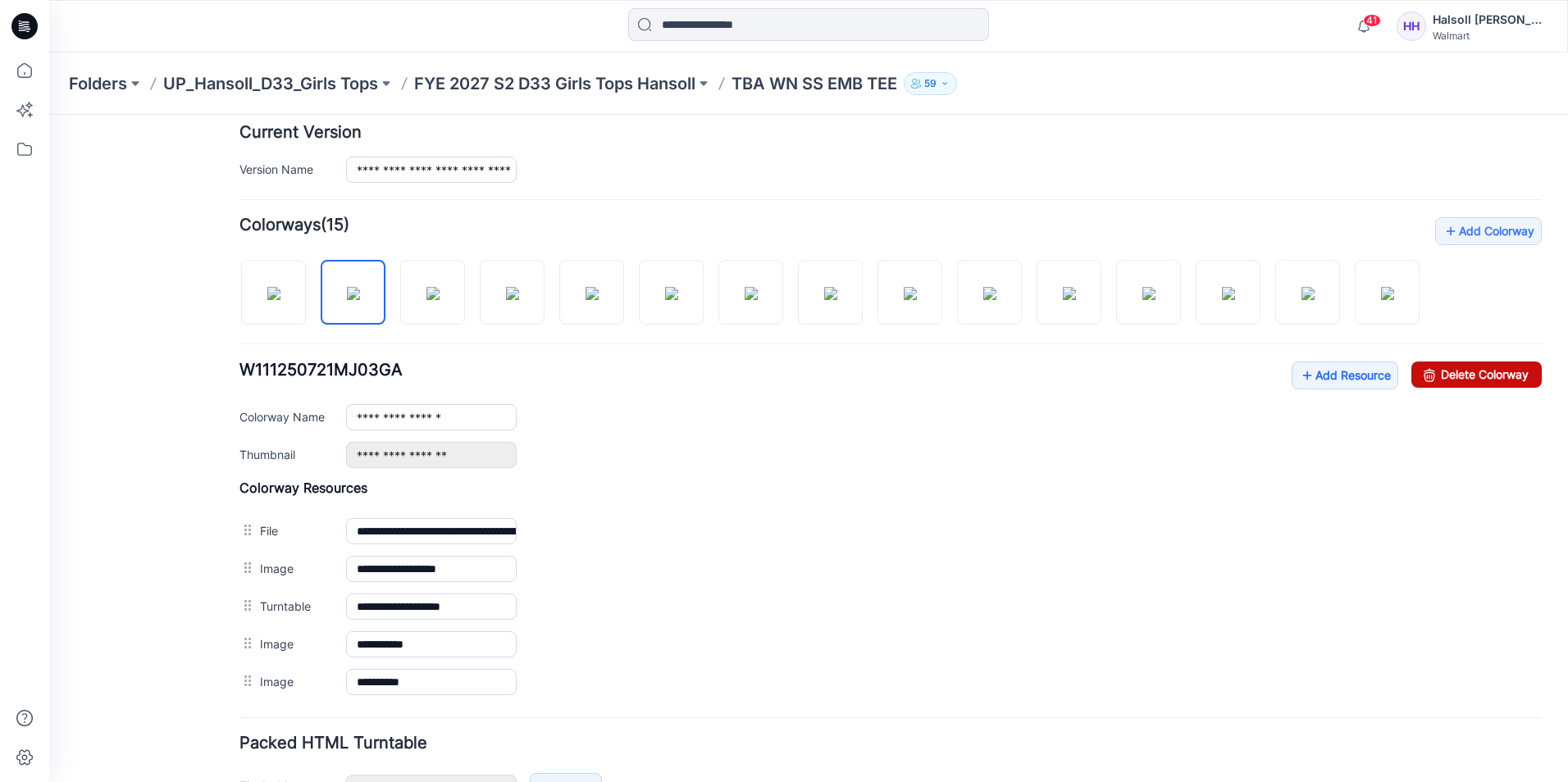
drag, startPoint x: 1444, startPoint y: 386, endPoint x: 913, endPoint y: 192, distance: 565.3
click at [1444, 386] on link "Delete Colorway" at bounding box center [1476, 375] width 131 height 26
click at [361, 300] on img at bounding box center [354, 294] width 13 height 13
click at [1460, 366] on link "Delete Colorway" at bounding box center [1476, 375] width 131 height 26
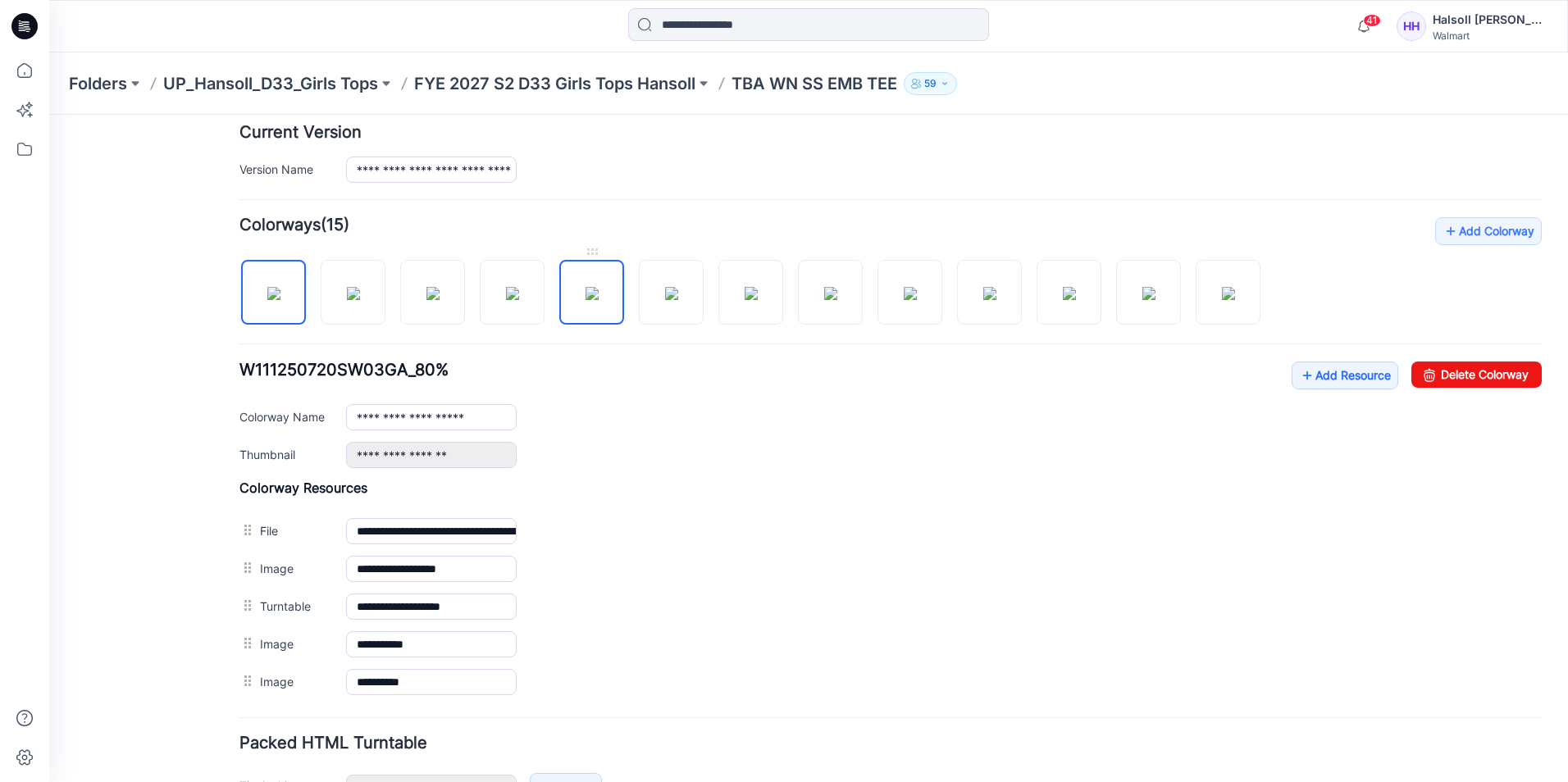
click at [592, 299] on img at bounding box center [592, 294] width 13 height 13
click at [1464, 376] on link "Delete Colorway" at bounding box center [1476, 375] width 131 height 26
click at [586, 294] on img at bounding box center [592, 294] width 13 height 13
click at [1496, 373] on link "Delete Colorway" at bounding box center [1476, 375] width 131 height 26
type input "**********"
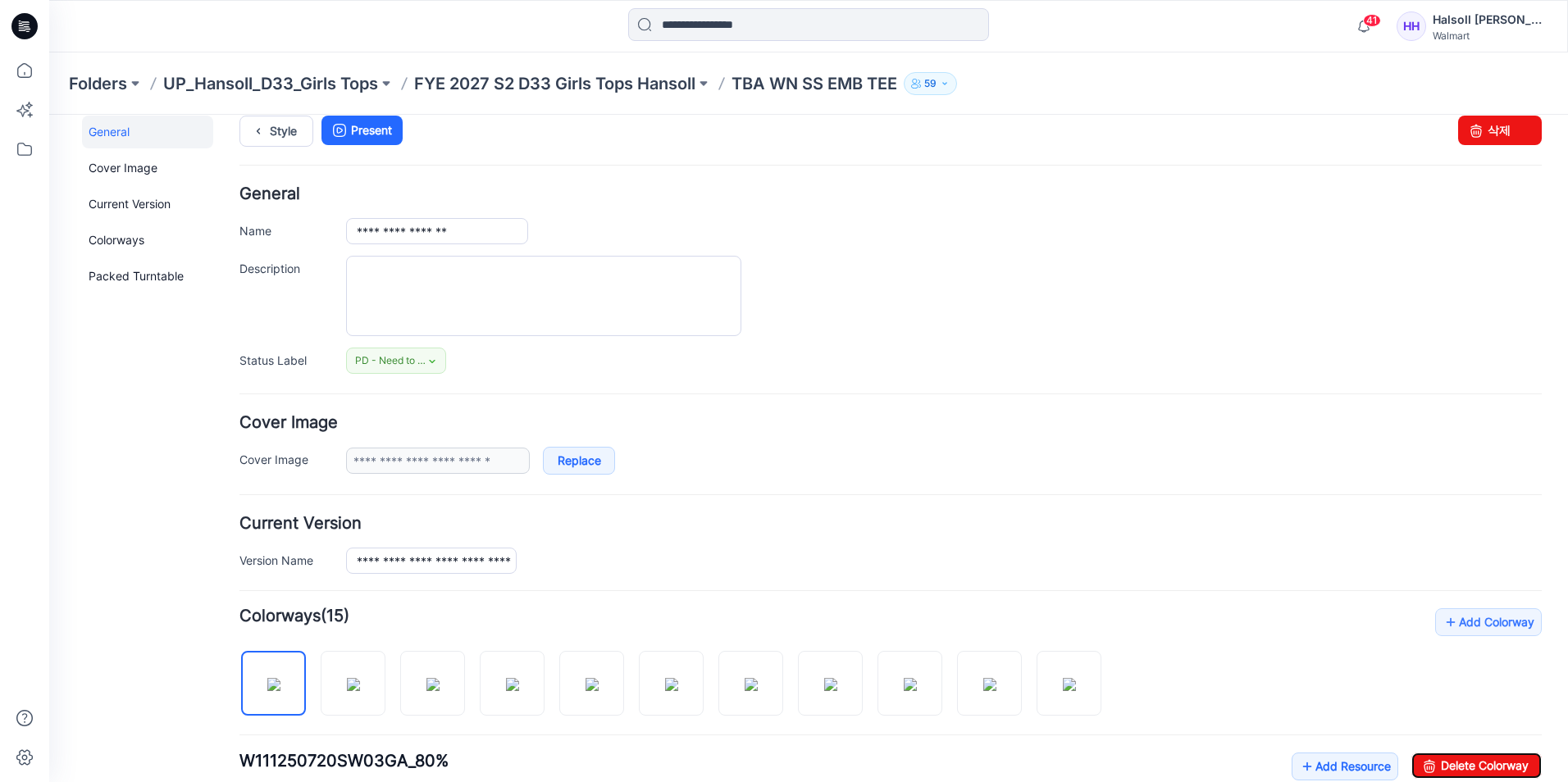
scroll to position [0, 0]
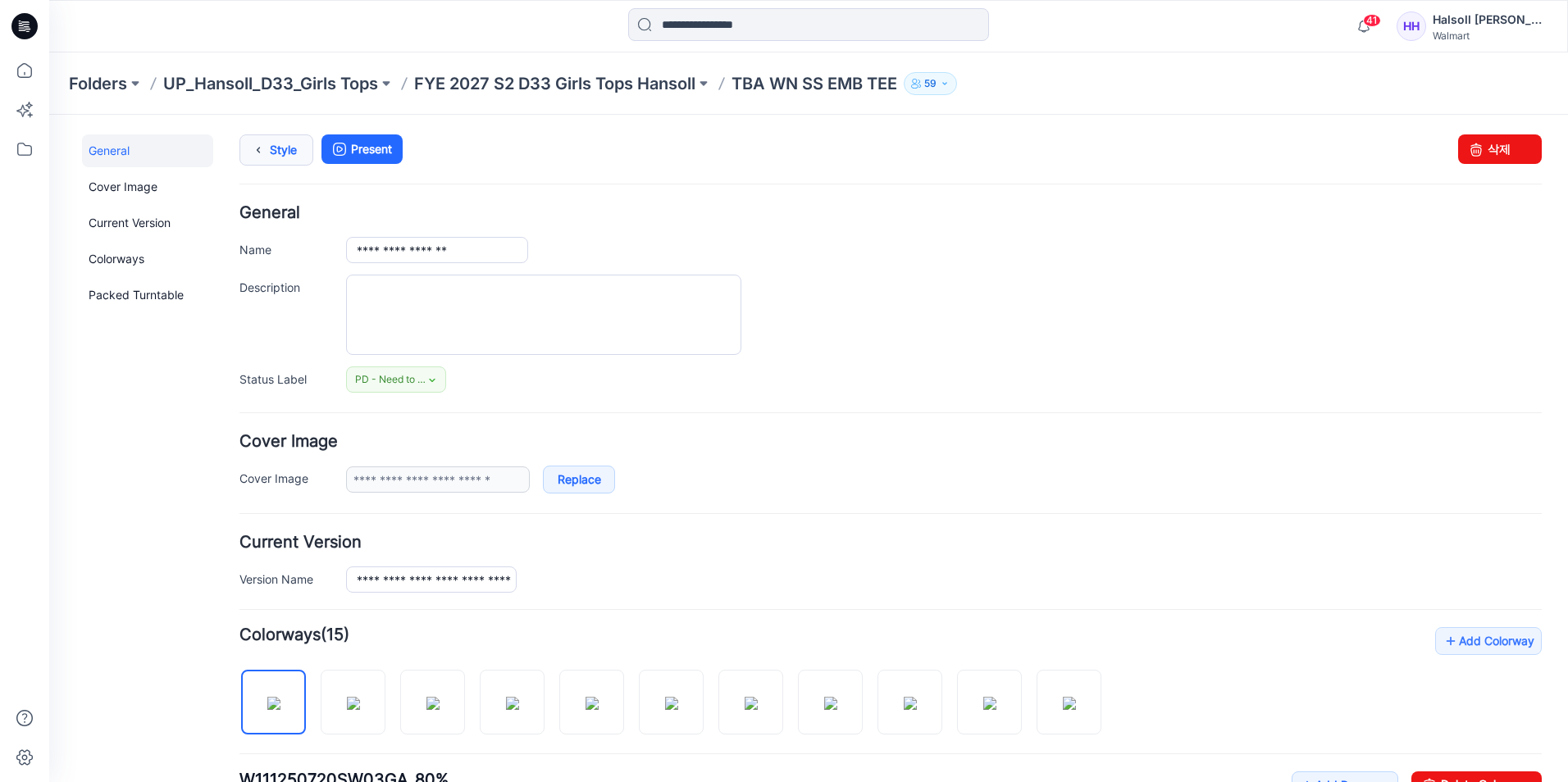
click at [286, 146] on link "Style" at bounding box center [276, 149] width 74 height 31
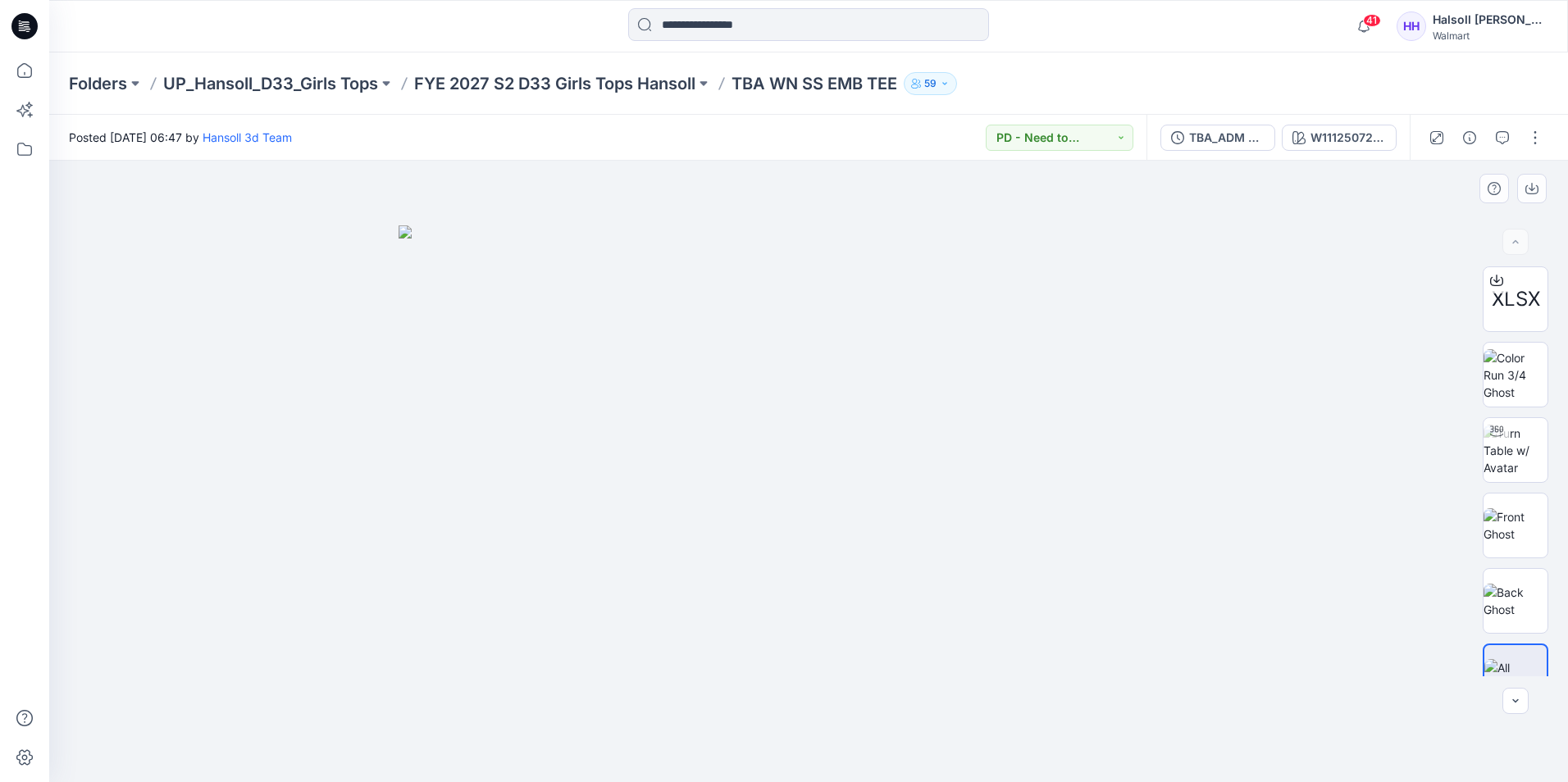
click at [1376, 495] on div at bounding box center [808, 471] width 1519 height 621
click at [1530, 132] on button "button" at bounding box center [1535, 138] width 26 height 26
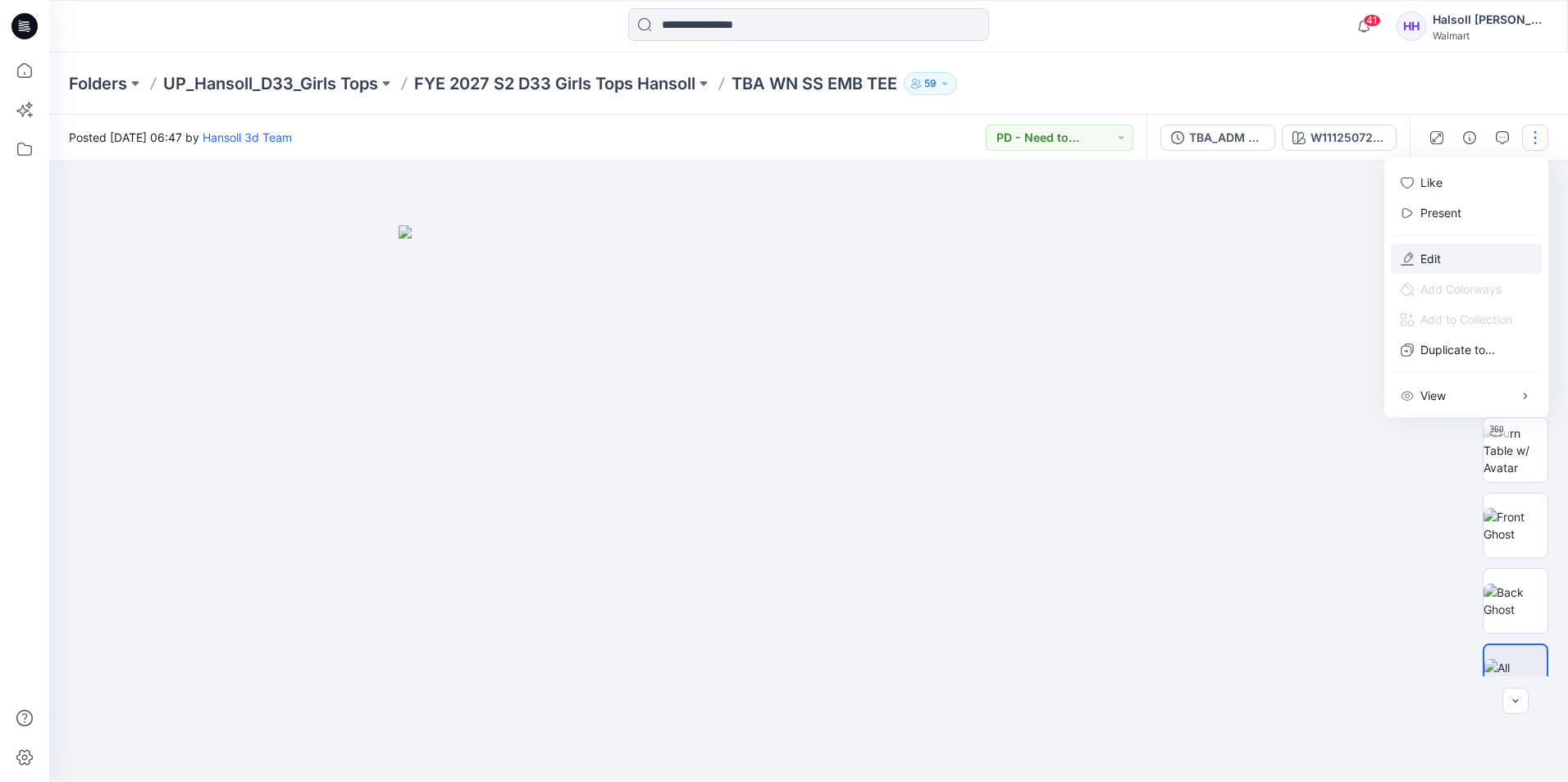
click at [1438, 250] on p "Edit" at bounding box center [1431, 258] width 21 height 17
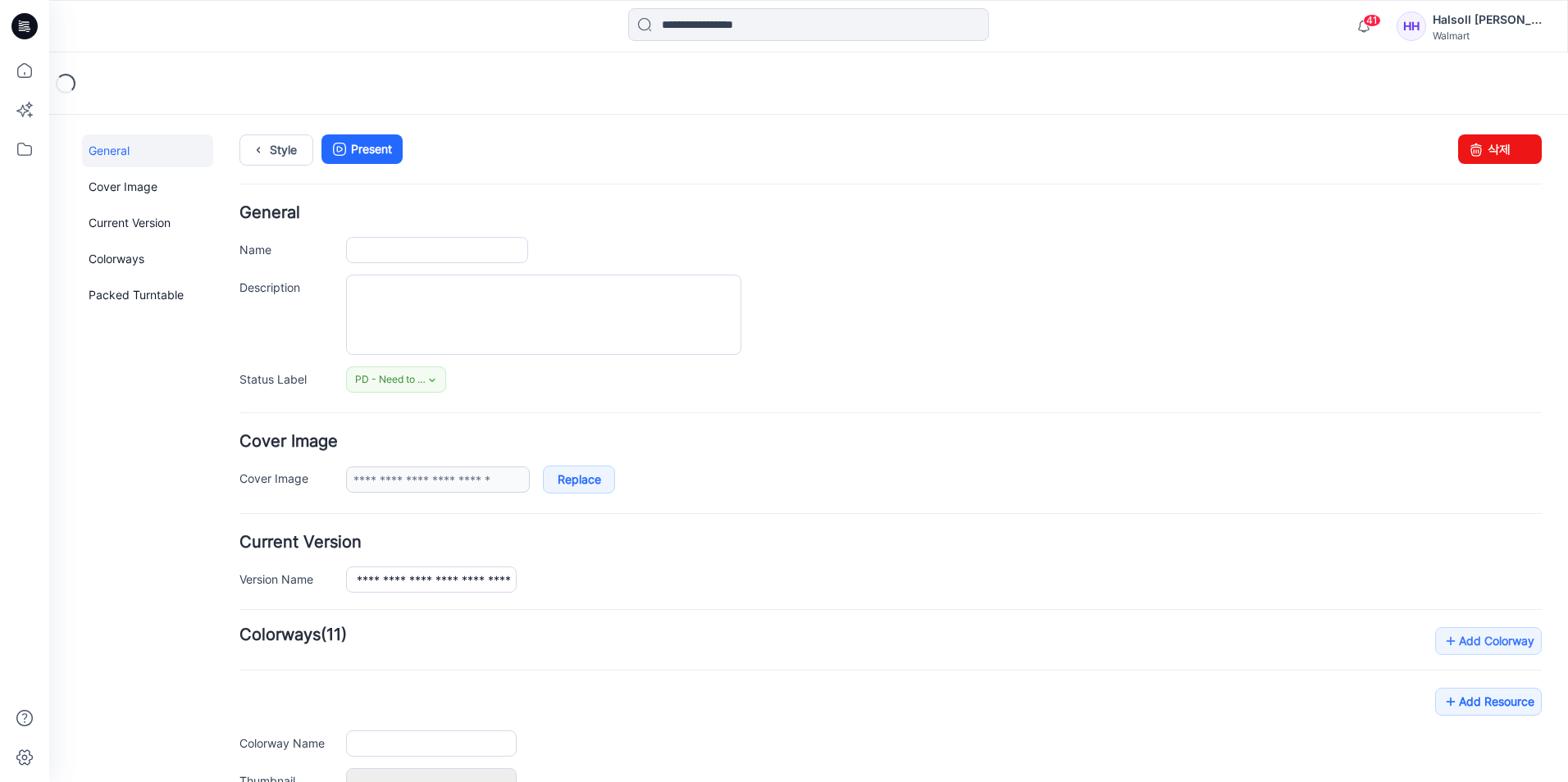
type input "**********"
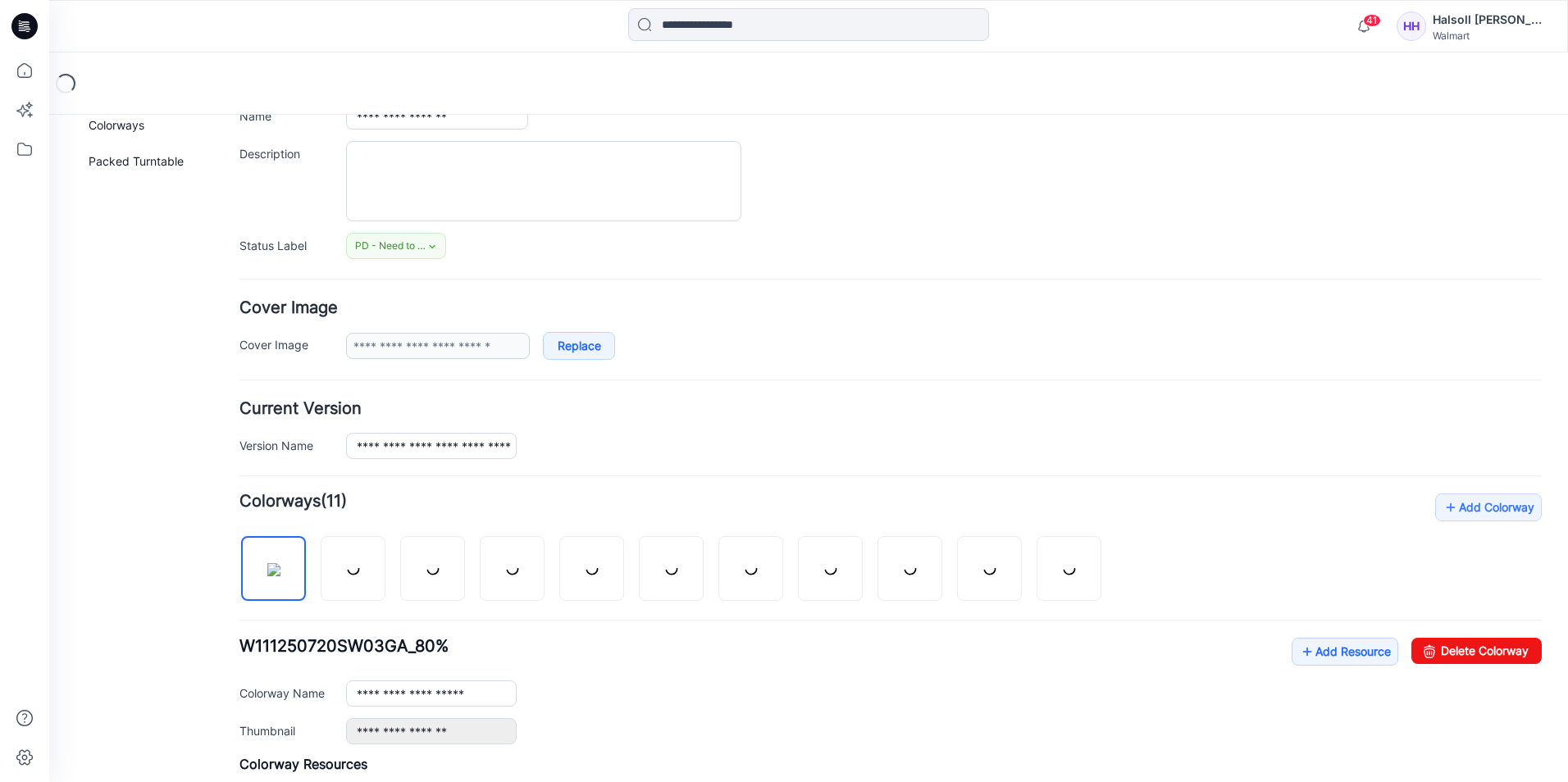
scroll to position [246, 0]
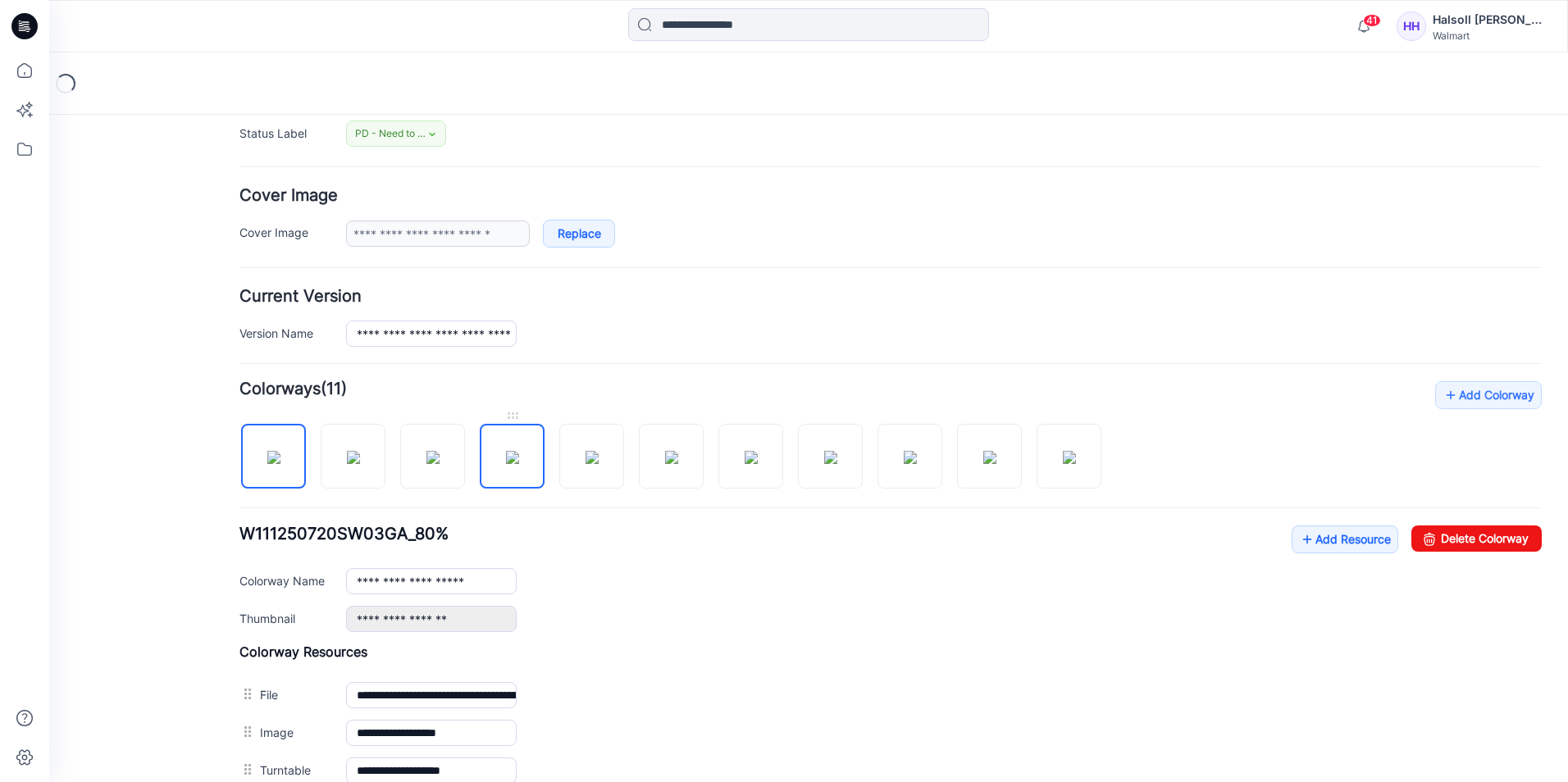
click at [506, 464] on img at bounding box center [513, 457] width 13 height 13
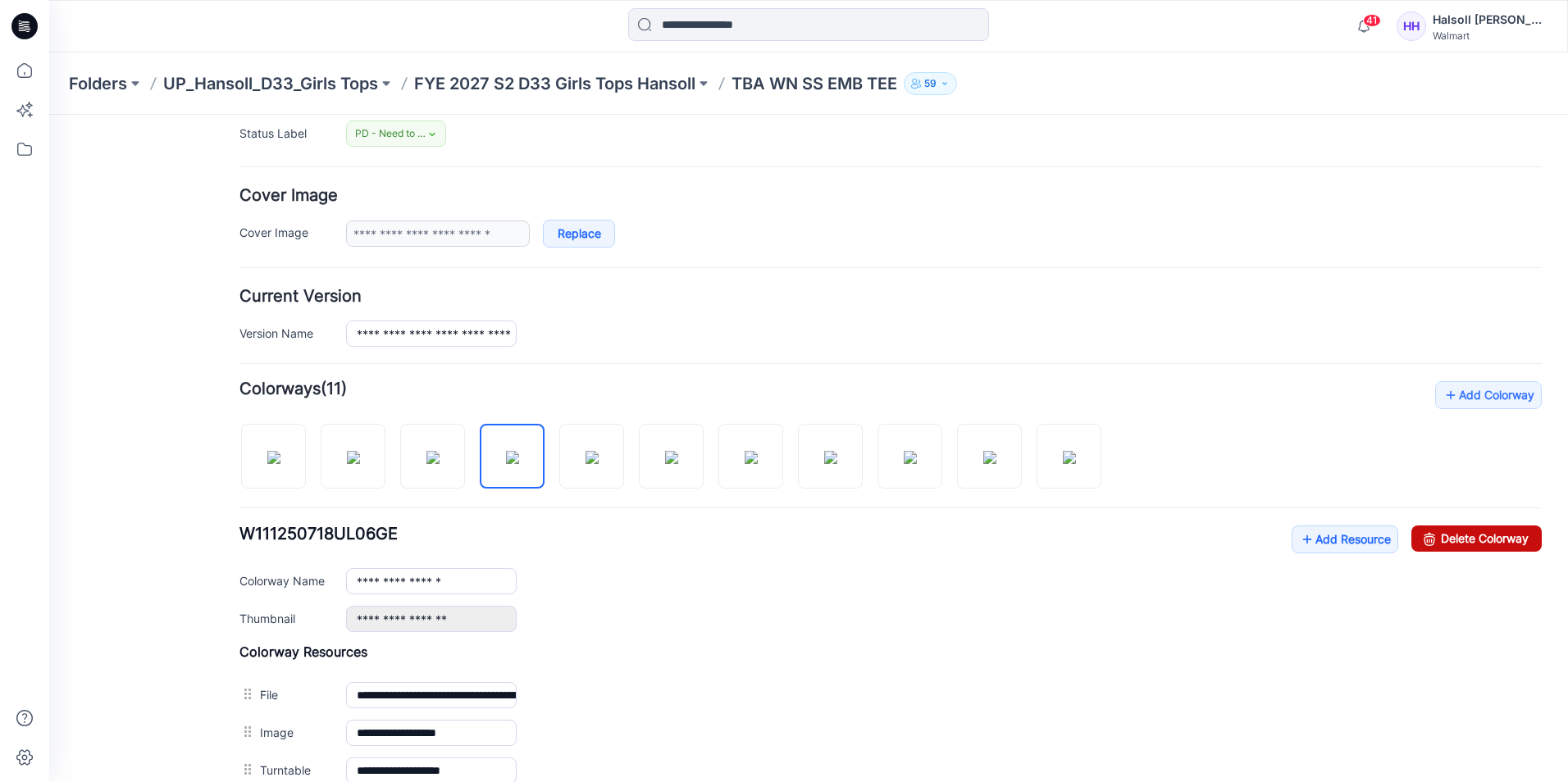
click at [1442, 537] on link "Delete Colorway" at bounding box center [1476, 539] width 131 height 26
type input "**********"
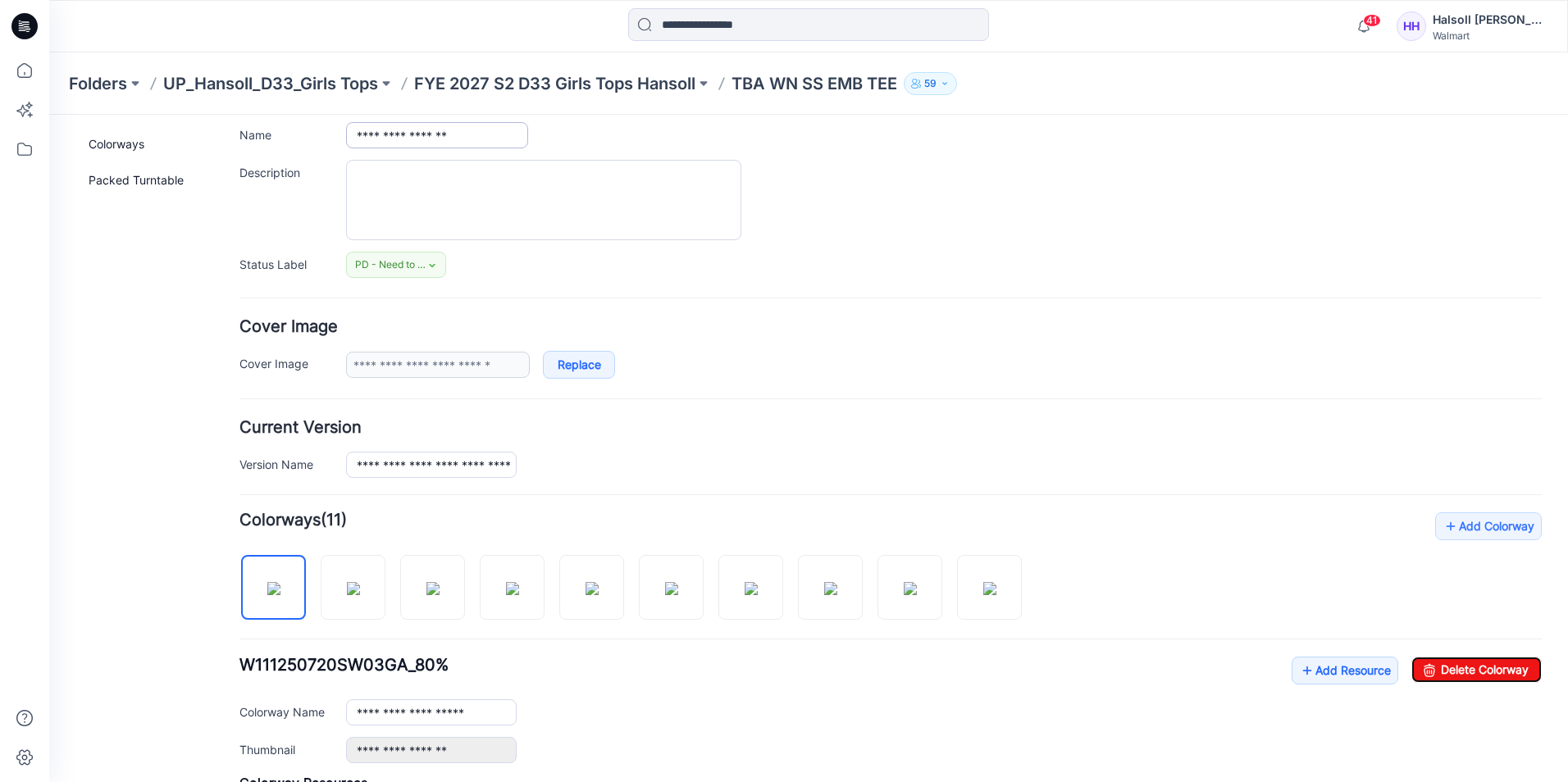
scroll to position [0, 0]
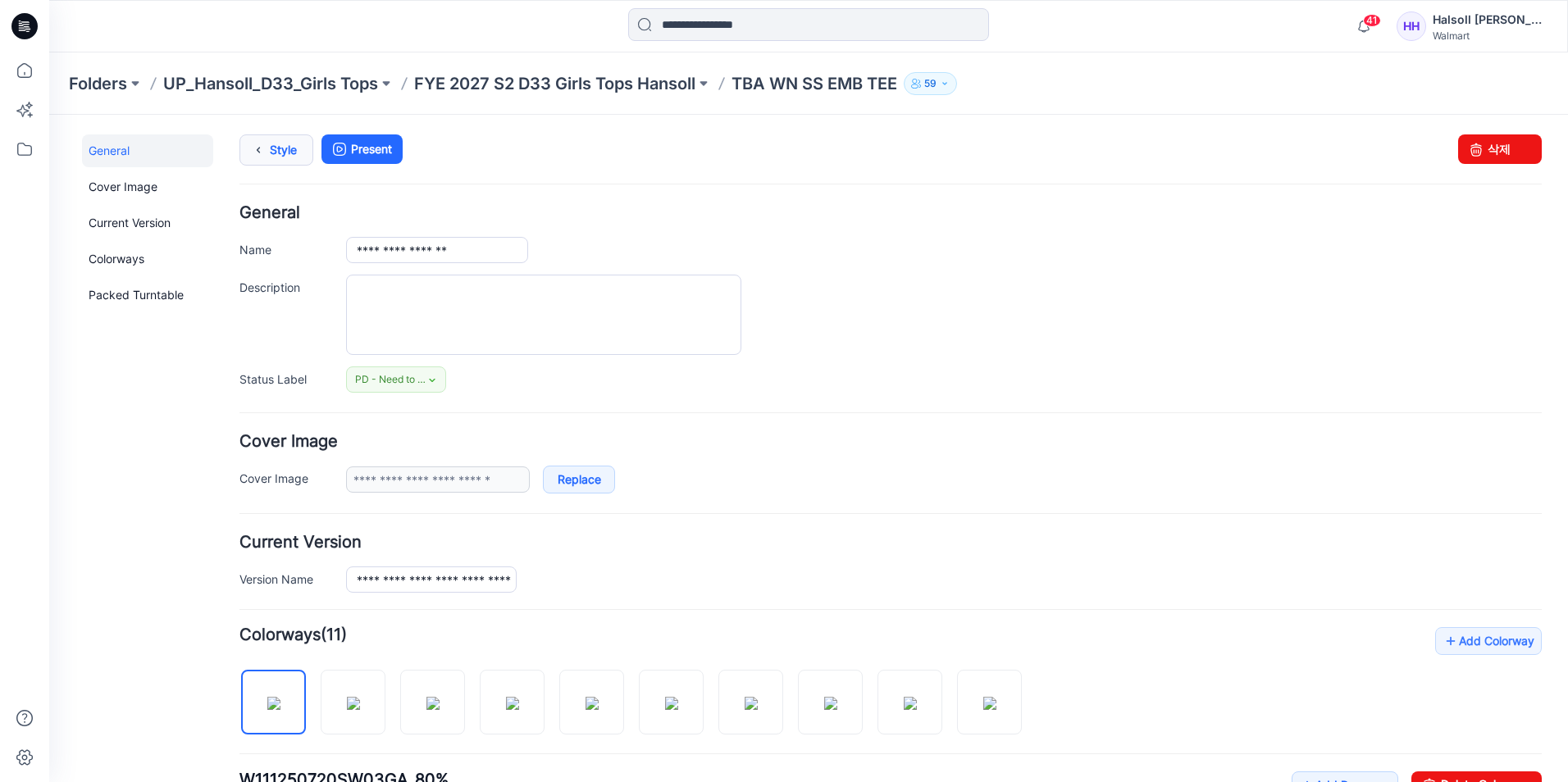
click at [286, 155] on link "Style" at bounding box center [276, 149] width 74 height 31
